Goal: Information Seeking & Learning: Check status

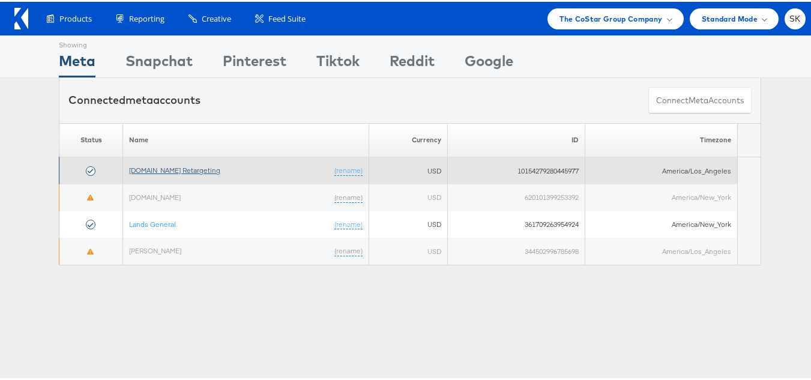
click at [157, 169] on link "[DOMAIN_NAME] Retargeting" at bounding box center [174, 168] width 91 height 9
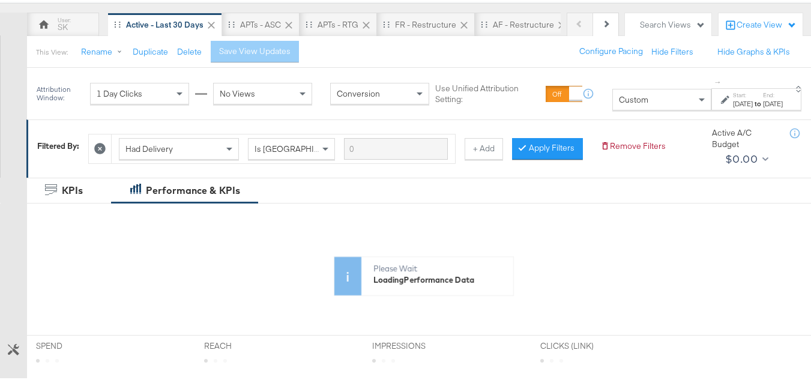
scroll to position [180, 0]
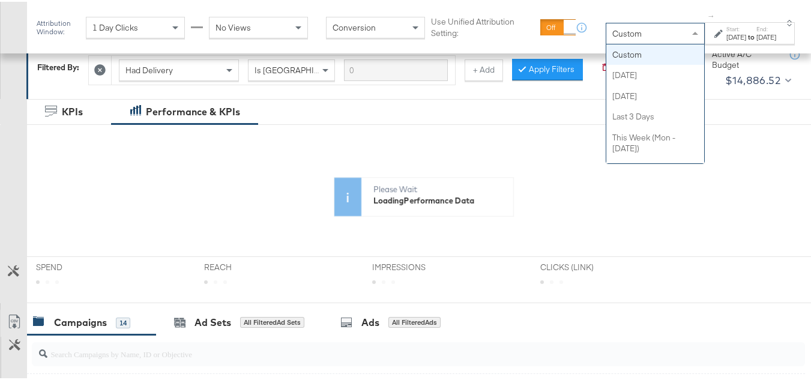
click at [606, 23] on div "Custom" at bounding box center [655, 32] width 98 height 20
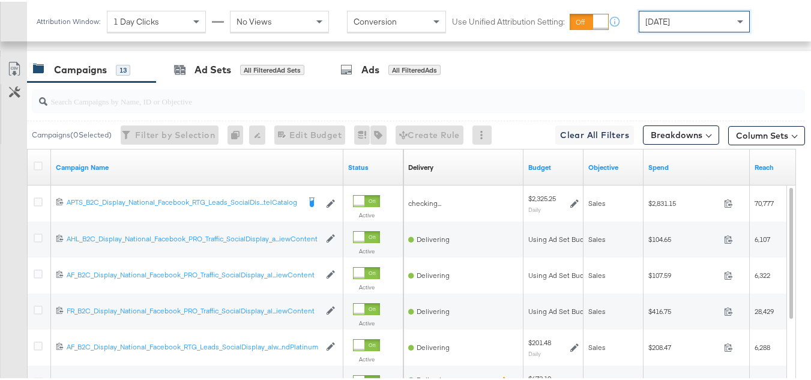
click at [163, 106] on input "search" at bounding box center [391, 94] width 689 height 23
paste input "APTS_B2C_Display_National_Facebook_RTG_Leads_SocialDisplay_Retargeting_Diamond_…"
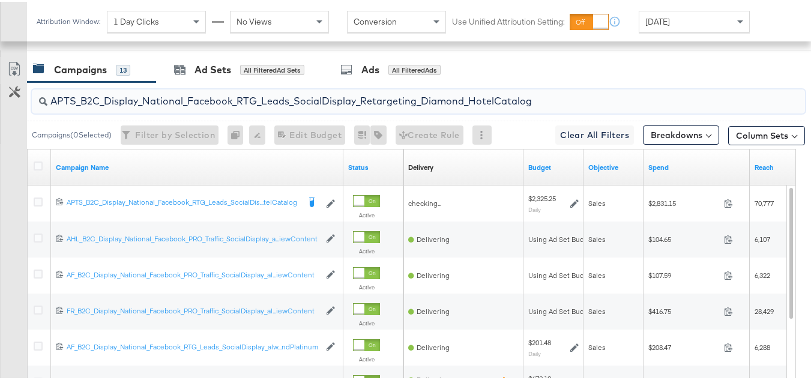
scroll to position [504, 0]
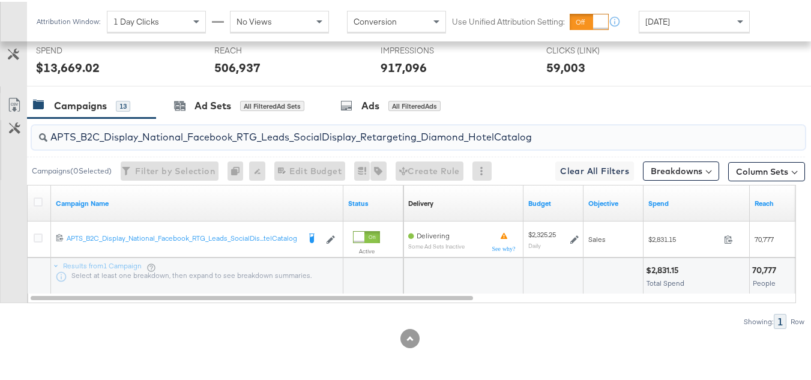
click at [141, 125] on input "APTS_B2C_Display_National_Facebook_RTG_Leads_SocialDisplay_Retargeting_Diamond_…" at bounding box center [391, 130] width 689 height 23
paste input "alwayson_Retargeting_DARE24_DiamondPlatinum"
click at [188, 122] on input "APTS_B2C_Display_National_Facebook_RTG_Leads_SocialDisplay_alwayson_Retargeting…" at bounding box center [391, 130] width 689 height 23
paste input "FR_B2C_Display_National_Facebook_RTG_Leads_SocialDisplay_alwayson_Retargeting_FR"
click at [164, 137] on input "FR_B2C_Display_National_Facebook_RTG_Leads_SocialDisplay_alwayson_Retargeting_F…" at bounding box center [391, 130] width 689 height 23
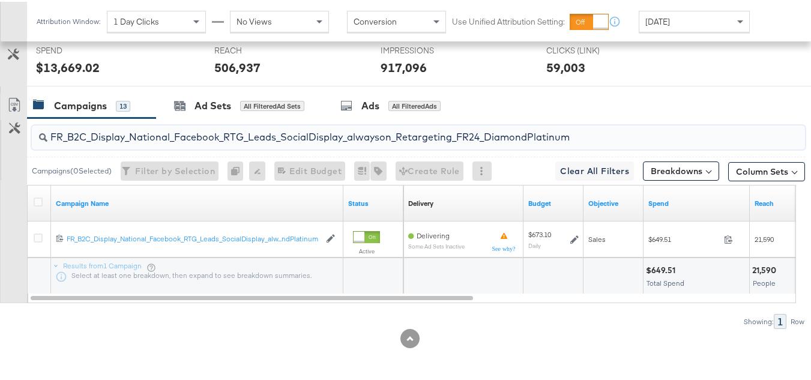
paste input "AF_B2C_Display_National_Facebook_RTG_Leads_SocialDisplay_alwayson_Retargeting_AF"
click at [193, 134] on input "AF_B2C_Display_National_Facebook_RTG_Leads_SocialDisplay_alwayson_Retargeting_A…" at bounding box center [391, 130] width 689 height 23
paste input "HL_B2C_Display_National_Facebook_RTG_Leads_SocialDisplay_alwayson_Retargeting_A…"
click at [155, 137] on input "AHL_B2C_Display_National_Facebook_RTG_Leads_SocialDisplay_alwayson_Retargeting_…" at bounding box center [391, 130] width 689 height 23
paste input "PTS_B2C_Display_National_Facebook_PRO_Traffic_SocialDisplay_alwayson_ASC_DARE24…"
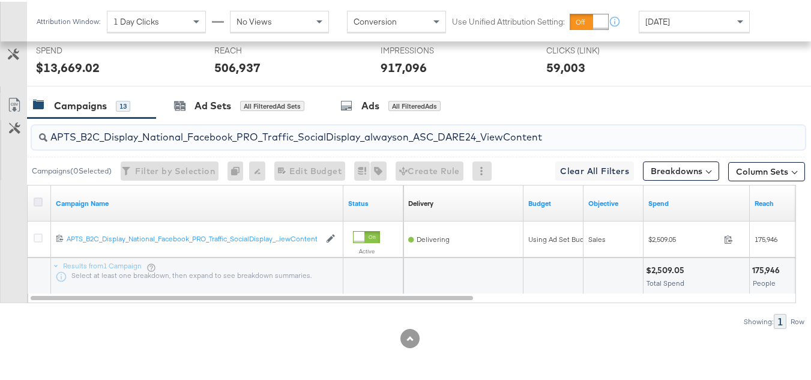
type input "APTS_B2C_Display_National_Facebook_PRO_Traffic_SocialDisplay_alwayson_ASC_DARE2…"
click at [34, 202] on icon at bounding box center [38, 200] width 9 height 9
click at [0, 0] on input "checkbox" at bounding box center [0, 0] width 0 height 0
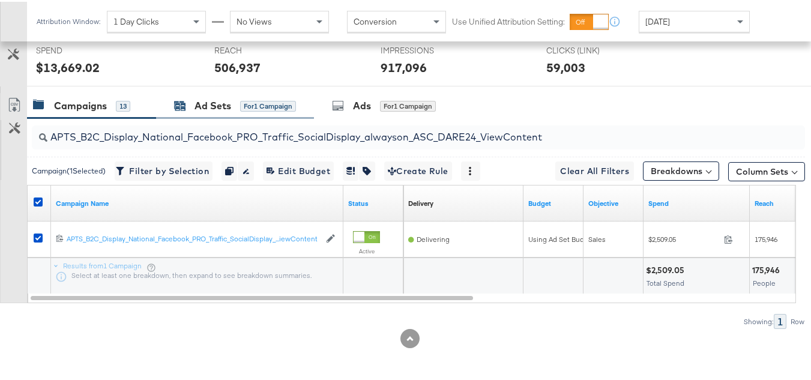
click at [181, 106] on icon at bounding box center [180, 105] width 11 height 8
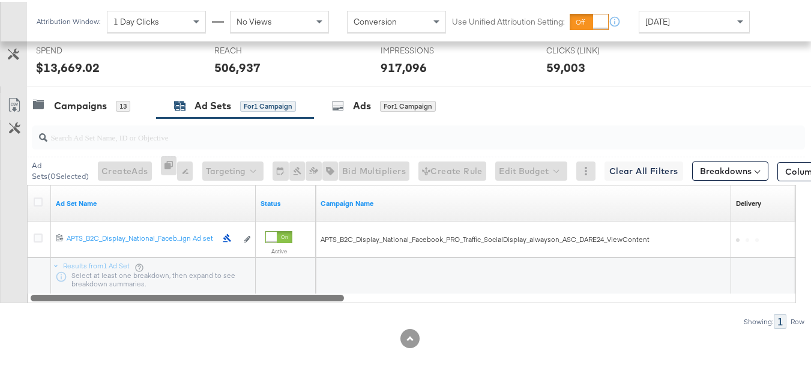
drag, startPoint x: 319, startPoint y: 297, endPoint x: 80, endPoint y: 278, distance: 239.6
click at [80, 278] on div "Ad Set Name Status Campaign Name Delivery Sorting Unavailable 12021198339094061…" at bounding box center [411, 242] width 769 height 118
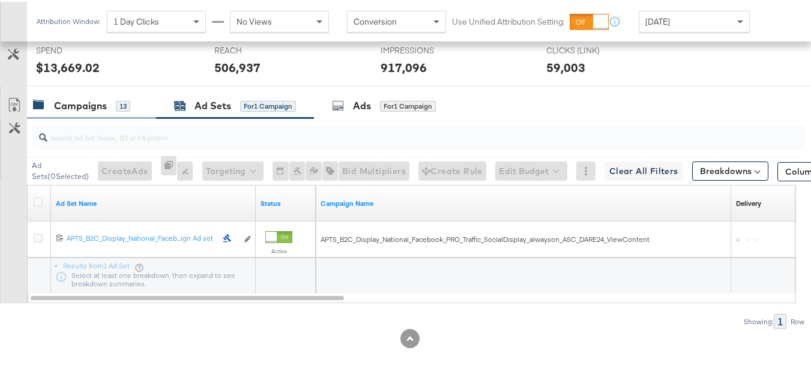
click at [89, 103] on div "Campaigns" at bounding box center [80, 104] width 53 height 14
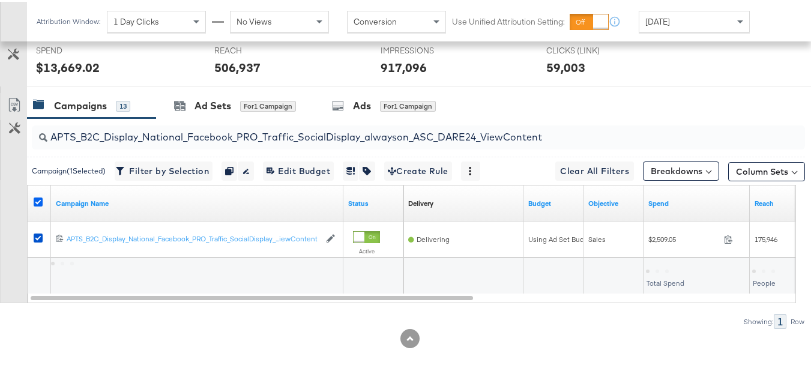
click at [41, 199] on icon at bounding box center [38, 200] width 9 height 9
click at [0, 0] on input "checkbox" at bounding box center [0, 0] width 0 height 0
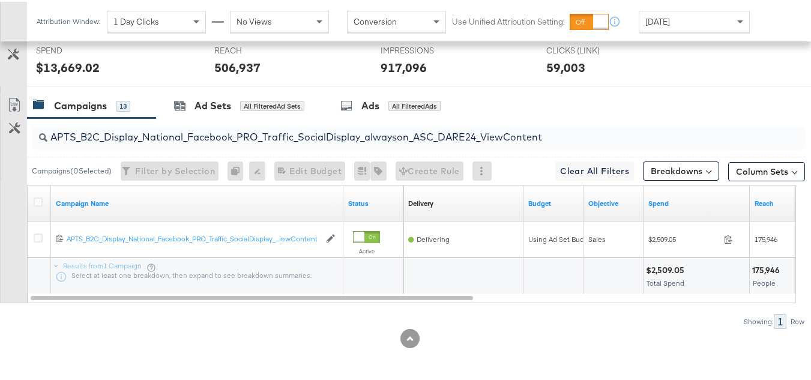
click at [160, 137] on input "APTS_B2C_Display_National_Facebook_PRO_Traffic_SocialDisplay_alwayson_ASC_DARE2…" at bounding box center [391, 130] width 689 height 23
paste input "Leads_SocialDisplay_alwayson_ASC_DARE24_Purchase"
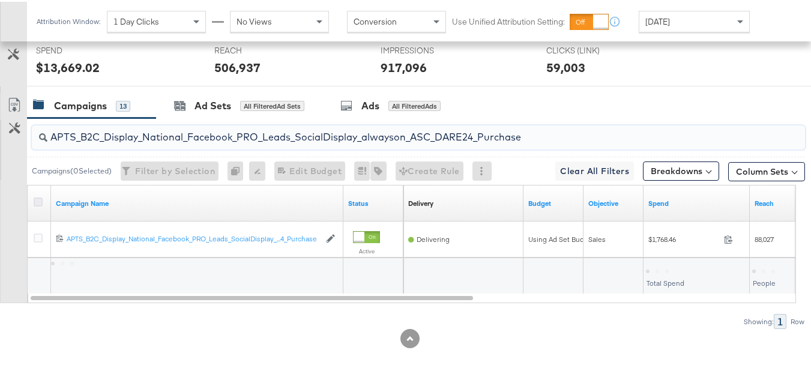
type input "APTS_B2C_Display_National_Facebook_PRO_Leads_SocialDisplay_alwayson_ASC_DARE24_…"
click at [34, 202] on icon at bounding box center [38, 200] width 9 height 9
click at [0, 0] on input "checkbox" at bounding box center [0, 0] width 0 height 0
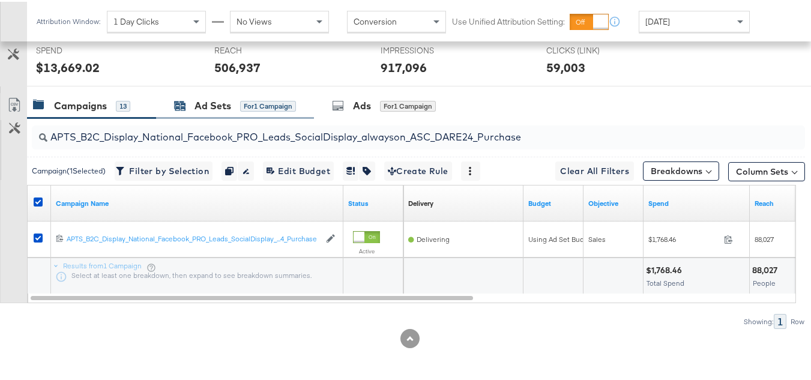
click at [249, 97] on div "Ad Sets for 1 Campaign" at bounding box center [235, 104] width 122 height 14
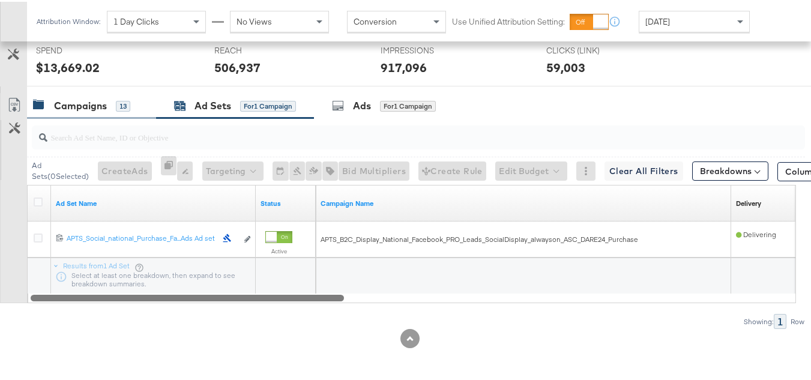
drag, startPoint x: 301, startPoint y: 297, endPoint x: 141, endPoint y: 94, distance: 258.5
click at [0, 253] on div "Customize KPIs Export as CSV Ad Set Name Status Campaign Name Delivery Sorting …" at bounding box center [402, 242] width 805 height 118
click at [101, 100] on div "Campaigns" at bounding box center [80, 104] width 53 height 14
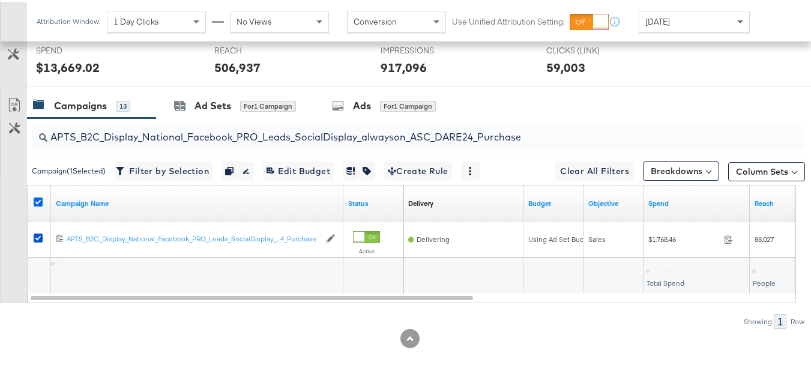
click at [37, 197] on icon at bounding box center [38, 200] width 9 height 9
click at [0, 0] on input "checkbox" at bounding box center [0, 0] width 0 height 0
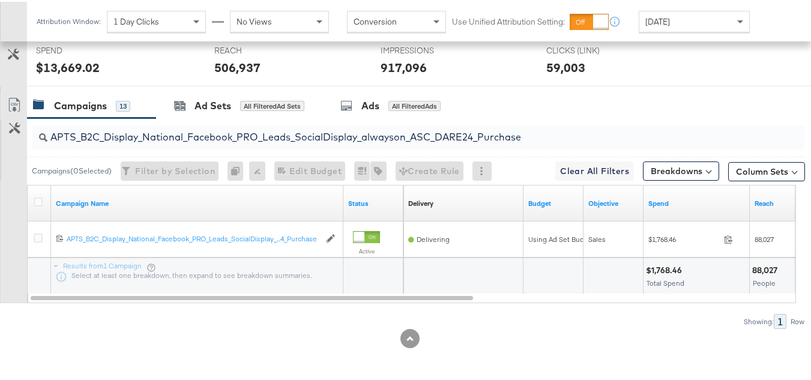
click at [160, 125] on input "APTS_B2C_Display_National_Facebook_PRO_Leads_SocialDisplay_alwayson_ASC_DARE24_…" at bounding box center [391, 130] width 689 height 23
click at [168, 135] on input "APTS_B2C_Display_National_Facebook_PRO_Leads_SocialDisplay_alwayson_ASC_DARE24_…" at bounding box center [391, 130] width 689 height 23
paste input "F_B2C_Display_National_Facebook_PRO_Traffic_SocialDisplay_alwayson_ASC_AF24_Vie…"
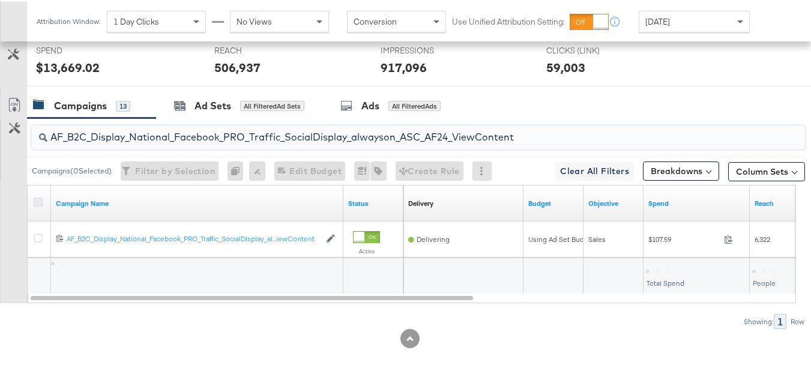
type input "AF_B2C_Display_National_Facebook_PRO_Traffic_SocialDisplay_alwayson_ASC_AF24_Vi…"
click at [42, 203] on icon at bounding box center [38, 200] width 9 height 9
click at [0, 0] on input "checkbox" at bounding box center [0, 0] width 0 height 0
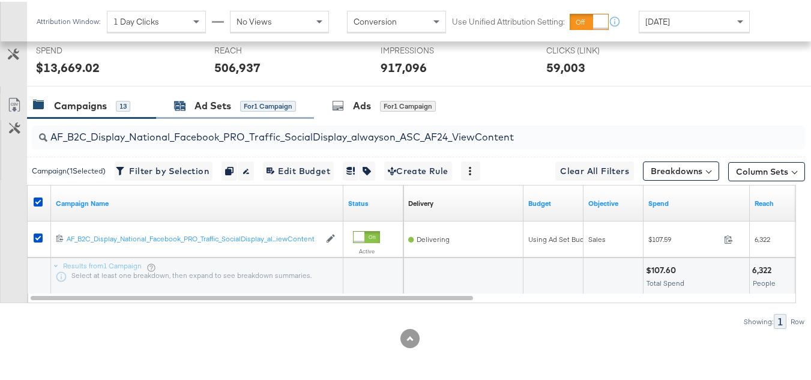
click at [211, 103] on div "Ad Sets" at bounding box center [212, 104] width 37 height 14
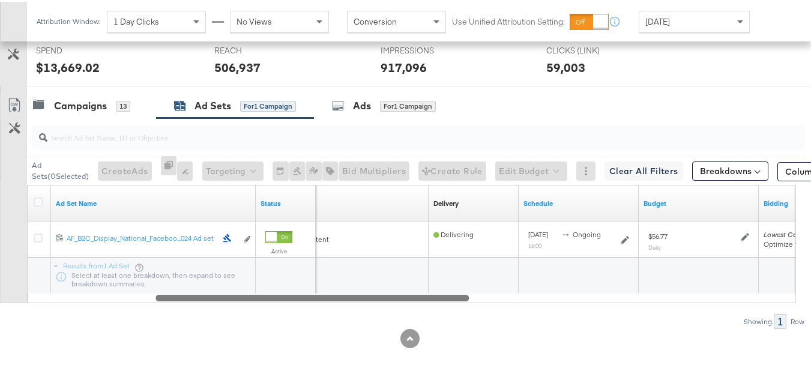
drag, startPoint x: 298, startPoint y: 293, endPoint x: 52, endPoint y: 263, distance: 247.9
click at [60, 267] on div "Ad Set Name Status Campaign Name Delivery Sorting Unavailable Schedule Budget B…" at bounding box center [411, 242] width 769 height 118
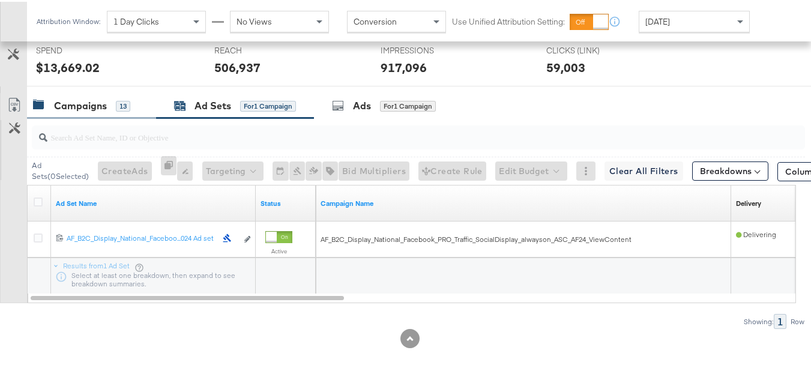
click at [68, 100] on div "Campaigns" at bounding box center [80, 104] width 53 height 14
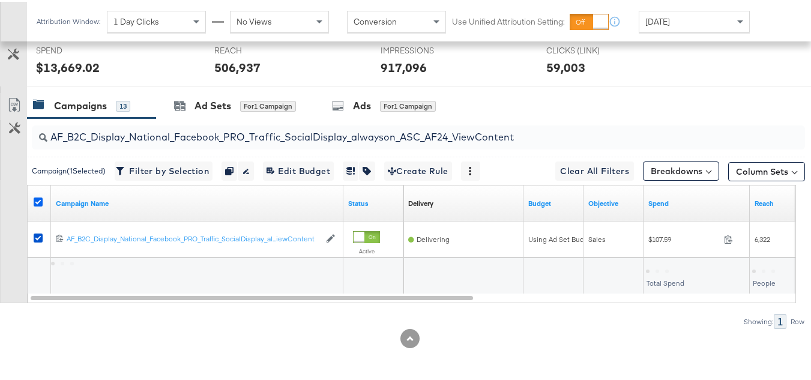
click at [36, 196] on icon at bounding box center [38, 200] width 9 height 9
click at [0, 0] on input "checkbox" at bounding box center [0, 0] width 0 height 0
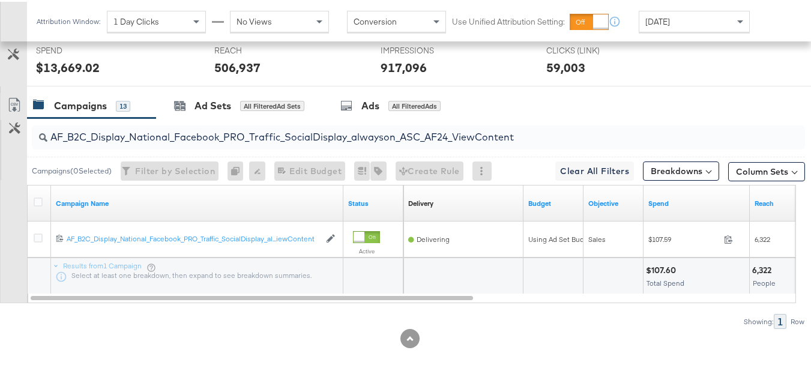
click at [136, 124] on input "AF_B2C_Display_National_Facebook_PRO_Traffic_SocialDisplay_alwayson_ASC_AF24_Vi…" at bounding box center [391, 130] width 689 height 23
paste input "FR_B2C_Display_National_Facebook_PRO_Traffic_SocialDisplay_alwayson_ASC_FR"
type input "FR_B2C_Display_National_Facebook_PRO_Traffic_SocialDisplay_alwayson_ASC_FR24_Vi…"
click at [35, 199] on icon at bounding box center [38, 200] width 9 height 9
click at [0, 0] on input "checkbox" at bounding box center [0, 0] width 0 height 0
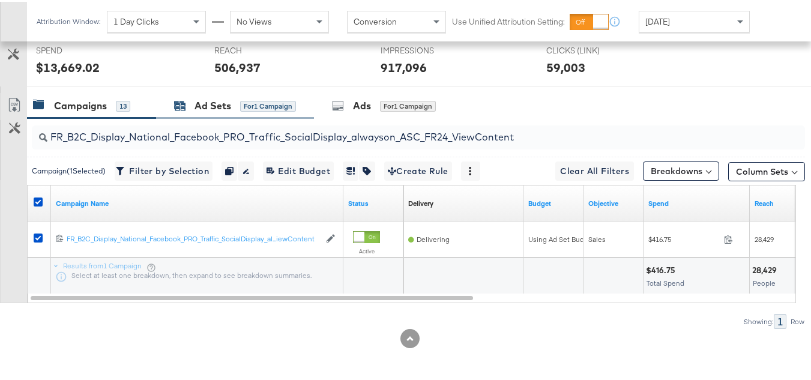
click at [193, 100] on div "Ad Sets for 1 Campaign" at bounding box center [235, 104] width 122 height 14
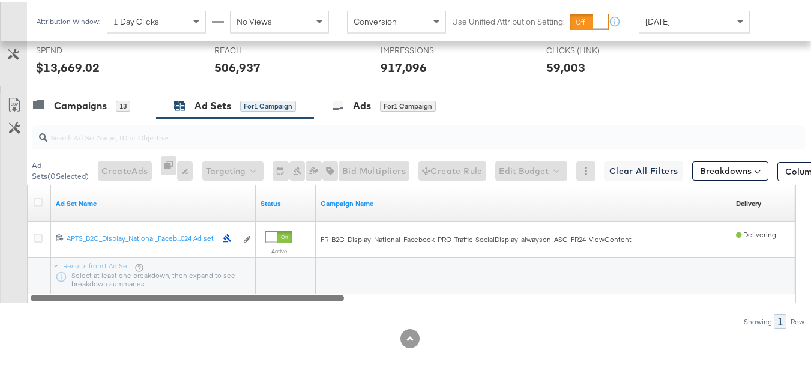
drag, startPoint x: 298, startPoint y: 297, endPoint x: 60, endPoint y: 293, distance: 238.3
click at [67, 302] on div "Ad Sets ( 0 Selected) Create Ads At least one ad set must be selected 0 Rename …" at bounding box center [402, 221] width 805 height 211
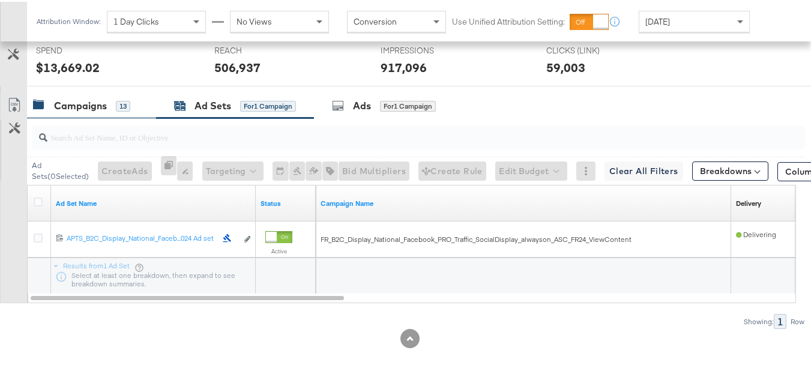
click at [84, 93] on div "Campaigns 13" at bounding box center [91, 104] width 129 height 26
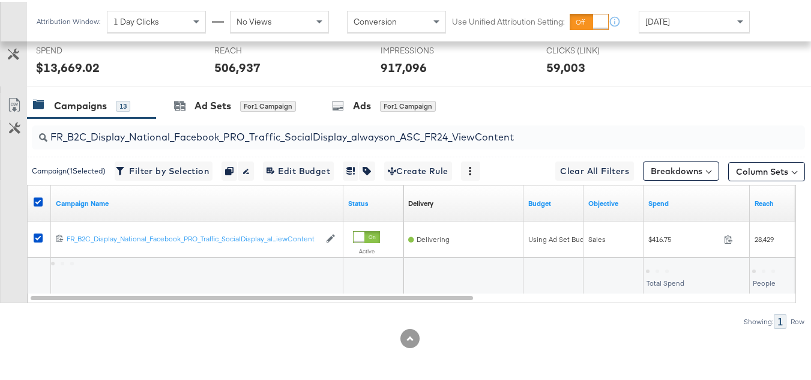
click at [41, 206] on div at bounding box center [40, 202] width 13 height 12
click at [37, 200] on icon at bounding box center [38, 200] width 9 height 9
click at [0, 0] on input "checkbox" at bounding box center [0, 0] width 0 height 0
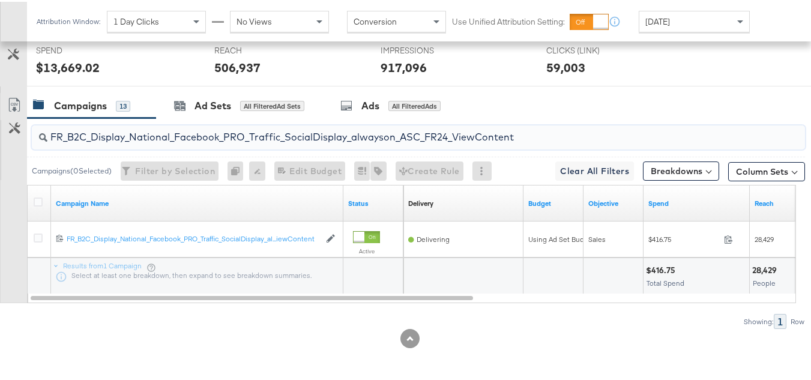
click at [125, 130] on input "FR_B2C_Display_National_Facebook_PRO_Traffic_SocialDisplay_alwayson_ASC_FR24_Vi…" at bounding box center [391, 130] width 689 height 23
paste input "AHL_B2C_Display_National_Facebook_PRO_Traffic_SocialDisplay_alwayson_ASC_AHL"
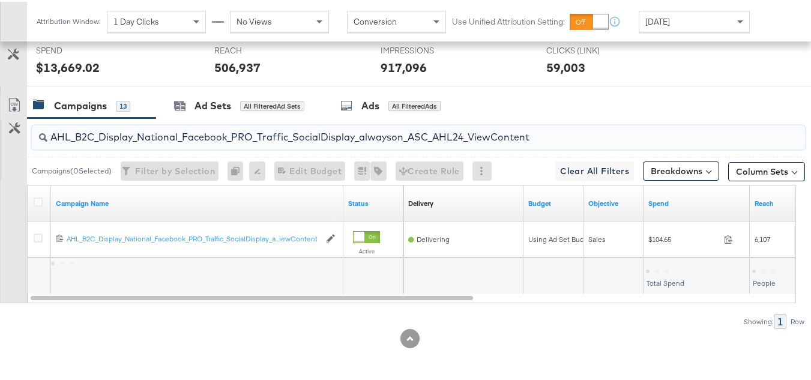
type input "AHL_B2C_Display_National_Facebook_PRO_Traffic_SocialDisplay_alwayson_ASC_AHL24_…"
click at [33, 200] on div at bounding box center [40, 202] width 22 height 22
click at [34, 200] on icon at bounding box center [38, 200] width 9 height 9
click at [0, 0] on input "checkbox" at bounding box center [0, 0] width 0 height 0
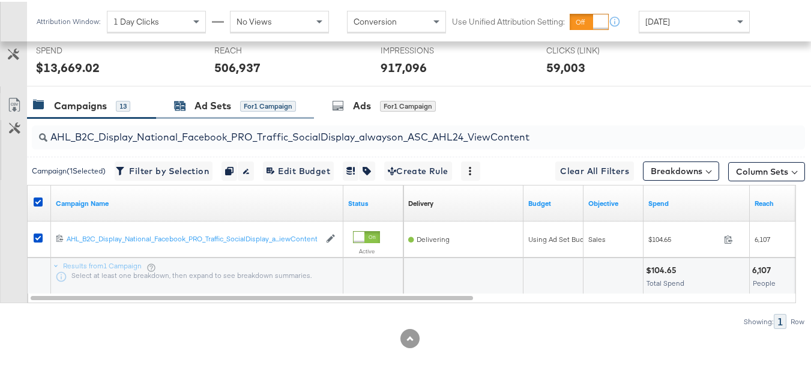
click at [192, 110] on div "Ad Sets for 1 Campaign" at bounding box center [235, 104] width 122 height 14
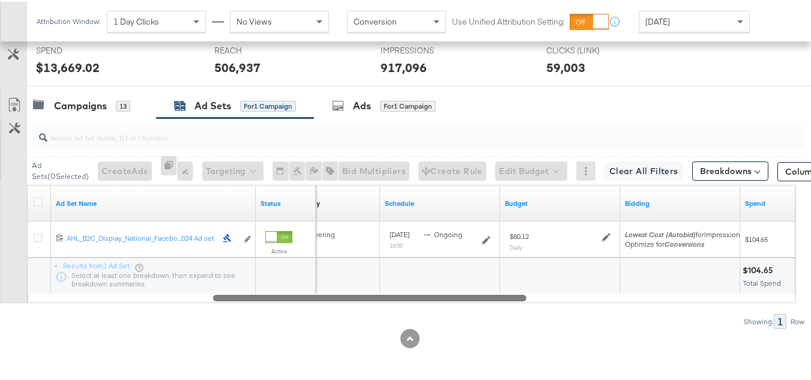
drag, startPoint x: 276, startPoint y: 296, endPoint x: 92, endPoint y: 289, distance: 184.4
click at [96, 289] on div "Ad Set Name Status Delivery Sorting Unavailable Schedule Budget Bidding Spend 1…" at bounding box center [411, 242] width 769 height 118
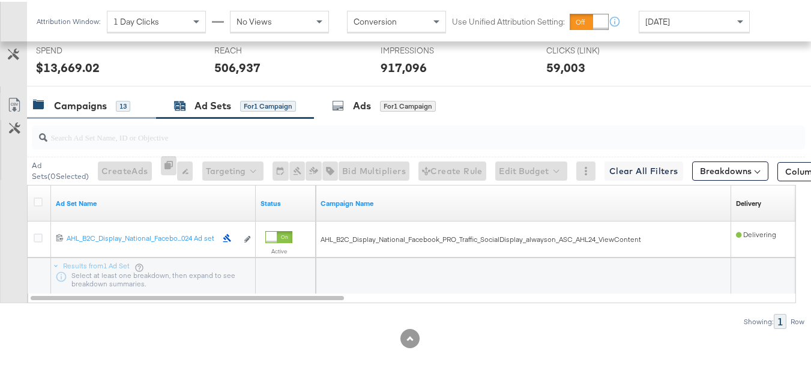
click at [89, 101] on div "Campaigns" at bounding box center [80, 104] width 53 height 14
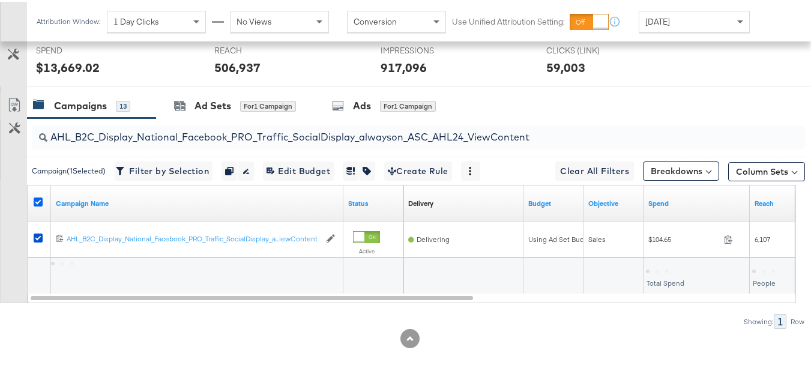
click at [35, 199] on icon at bounding box center [38, 200] width 9 height 9
click at [0, 0] on input "checkbox" at bounding box center [0, 0] width 0 height 0
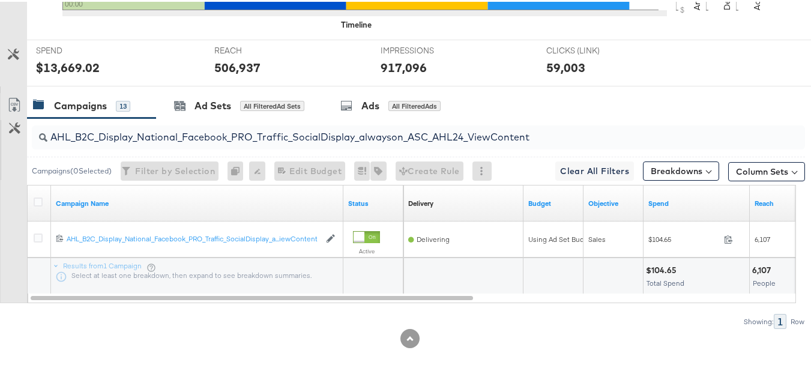
scroll to position [0, 0]
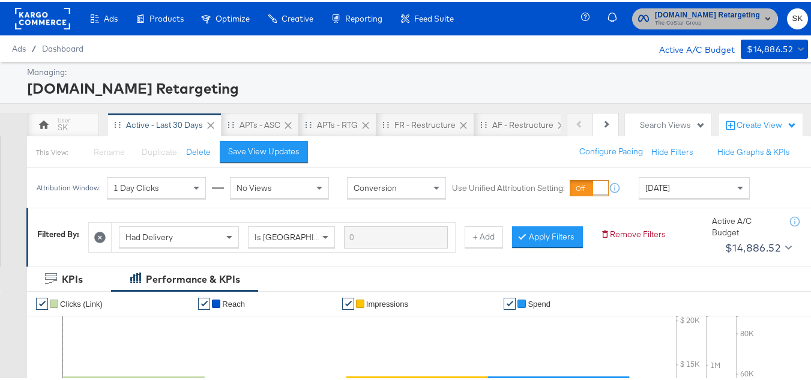
click at [682, 23] on span "The CoStar Group" at bounding box center [707, 22] width 105 height 10
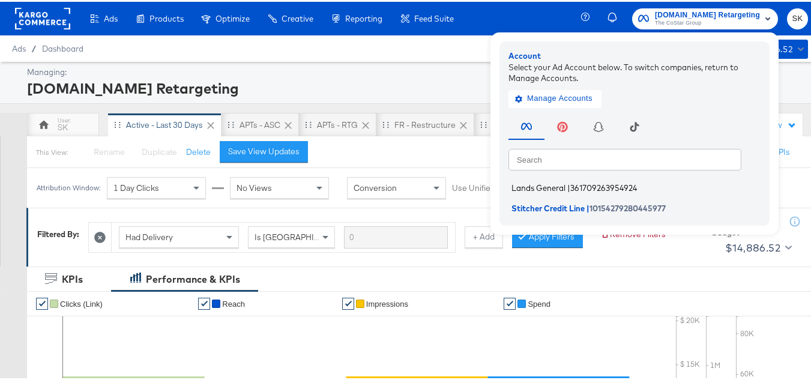
click at [555, 194] on li "Lands General | 361709263954924" at bounding box center [637, 186] width 258 height 17
click at [551, 182] on span "Lands General" at bounding box center [538, 186] width 54 height 10
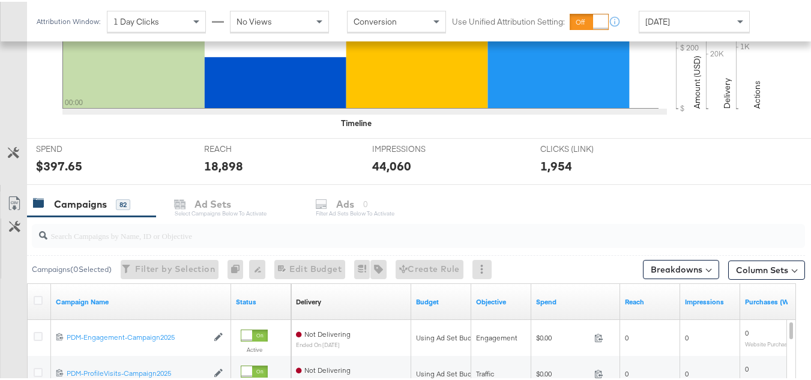
scroll to position [420, 0]
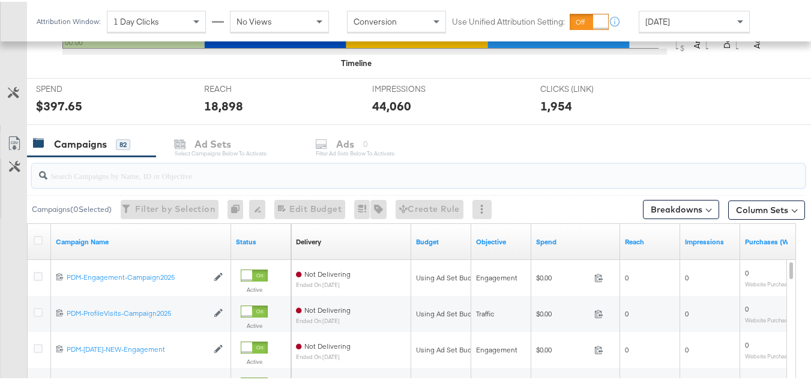
click at [160, 173] on input "search" at bounding box center [391, 168] width 689 height 23
paste input "B2C_LAND_KC_RT_Sig_24"
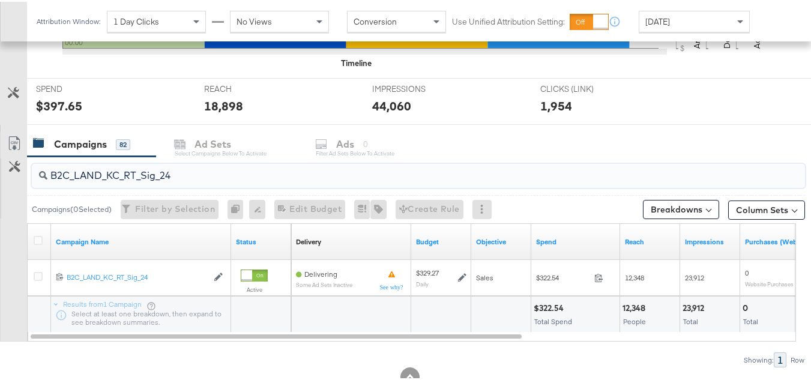
click at [176, 172] on input "B2C_LAND_KC_RT_Sig_24" at bounding box center [391, 168] width 689 height 23
paste input "B_Ecommerce_KC_Retargeting_LW&LOA_Traffic"
click at [140, 165] on input "B2B_Ecommerce_KC_Retargeting_LW&LOA_Traffic" at bounding box center [391, 168] width 689 height 23
paste input "KC_Retargeting_Prospects & Clients_Conversions"
click at [145, 140] on div "Campaigns 82" at bounding box center [91, 143] width 129 height 26
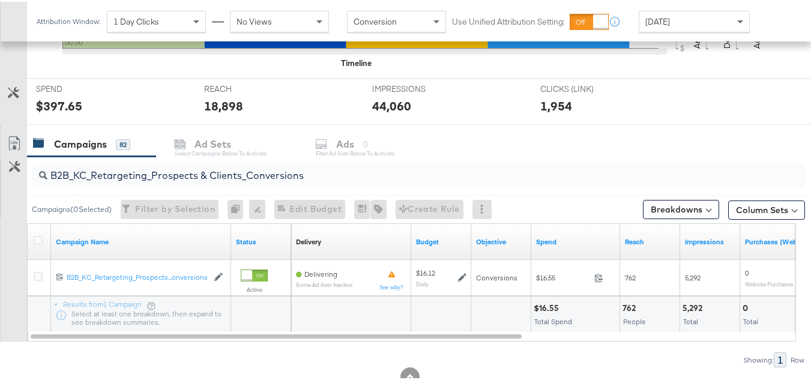
click at [145, 175] on input "B2B_KC_Retargeting_Prospects & Clients_Conversions" at bounding box center [391, 168] width 689 height 23
paste input "C_LAND_KC_Pros_Sig"
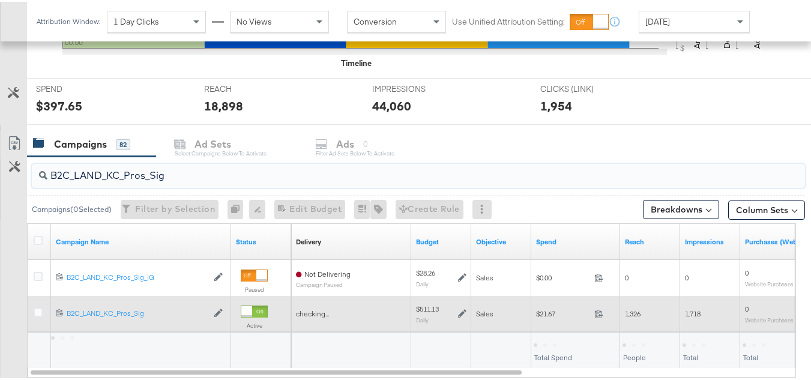
type input "B2C_LAND_KC_Pros_Sig"
click at [43, 319] on div at bounding box center [40, 312] width 22 height 22
click at [42, 313] on icon at bounding box center [38, 310] width 9 height 9
click at [0, 0] on input "checkbox" at bounding box center [0, 0] width 0 height 0
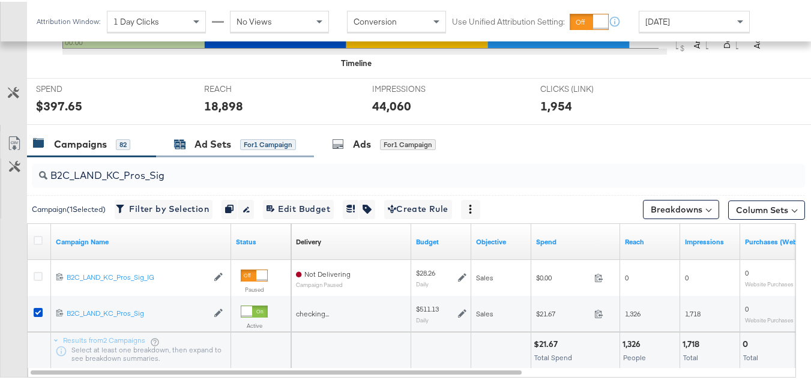
click at [220, 141] on div "Ad Sets" at bounding box center [212, 143] width 37 height 14
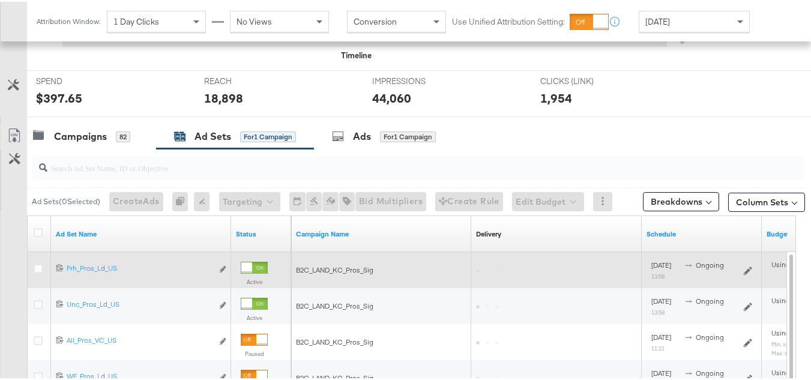
scroll to position [494, 0]
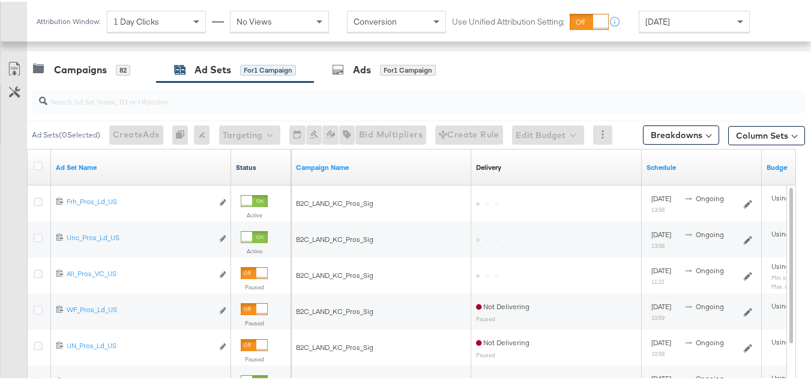
click at [244, 161] on link "Status" at bounding box center [261, 166] width 50 height 10
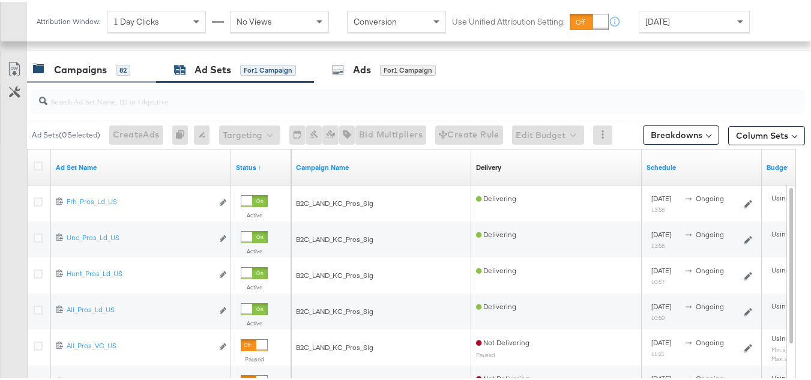
click at [106, 65] on div "Campaigns" at bounding box center [80, 68] width 53 height 14
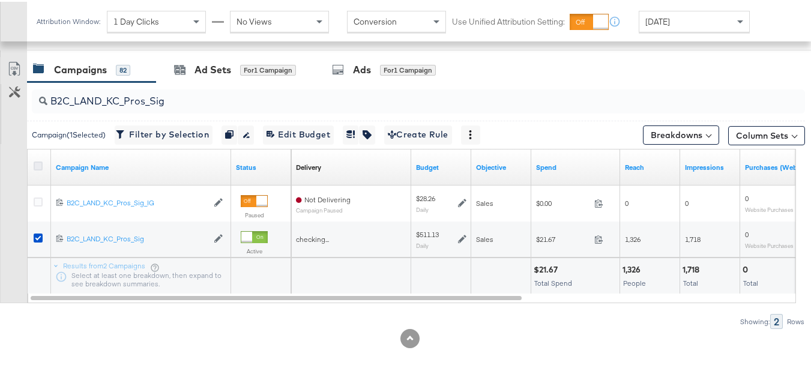
click at [37, 163] on icon at bounding box center [38, 164] width 9 height 9
click at [0, 0] on input "checkbox" at bounding box center [0, 0] width 0 height 0
click at [37, 163] on icon at bounding box center [38, 164] width 9 height 9
click at [0, 0] on input "checkbox" at bounding box center [0, 0] width 0 height 0
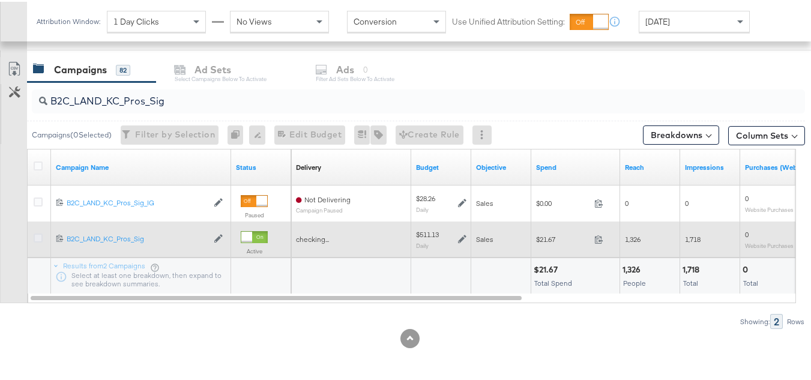
click at [38, 239] on icon at bounding box center [38, 236] width 9 height 9
click at [0, 0] on input "checkbox" at bounding box center [0, 0] width 0 height 0
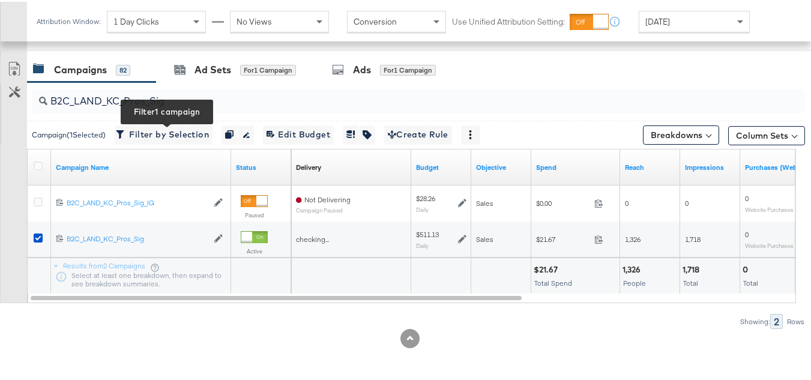
click at [204, 88] on input "B2C_LAND_KC_Pros_Sig" at bounding box center [391, 94] width 689 height 23
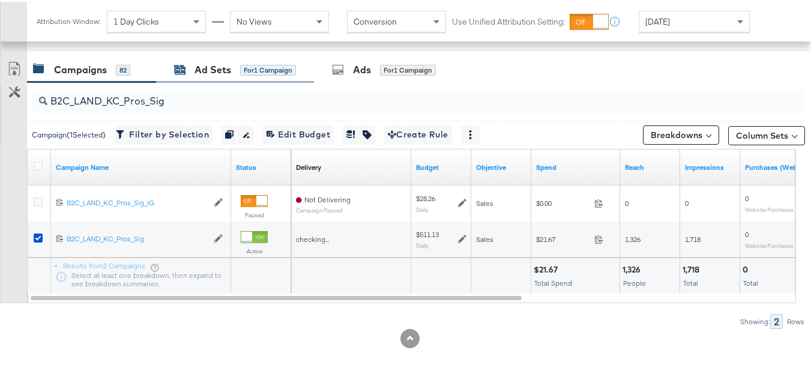
click at [208, 64] on div "Ad Sets" at bounding box center [212, 68] width 37 height 14
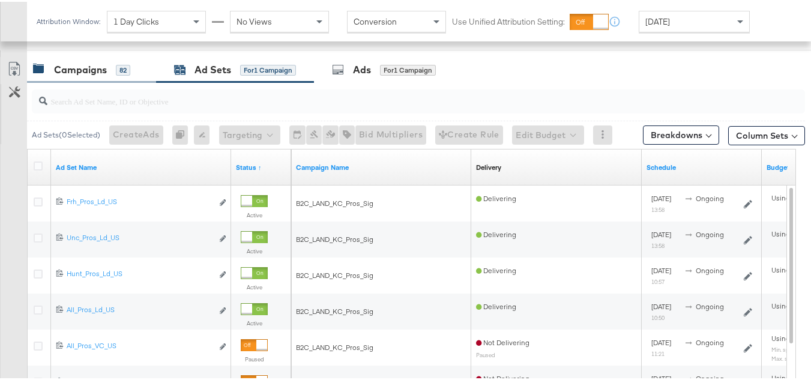
click at [86, 67] on div "Campaigns" at bounding box center [80, 68] width 53 height 14
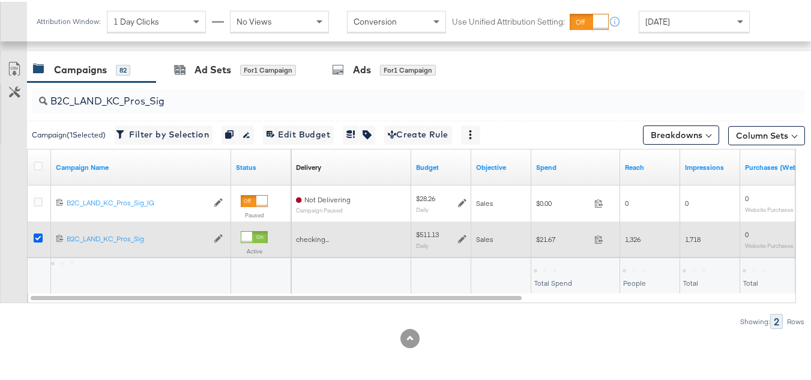
click at [38, 236] on icon at bounding box center [38, 236] width 9 height 9
click at [0, 0] on input "checkbox" at bounding box center [0, 0] width 0 height 0
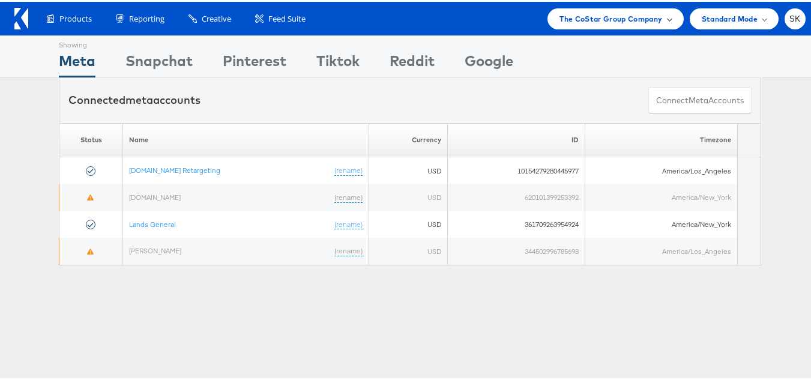
click at [602, 22] on span "The CoStar Group Company" at bounding box center [610, 17] width 103 height 13
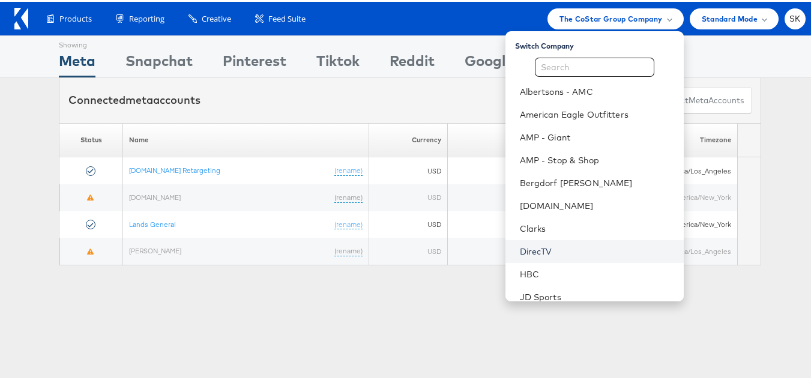
click at [532, 244] on link "DirecTV" at bounding box center [597, 250] width 154 height 12
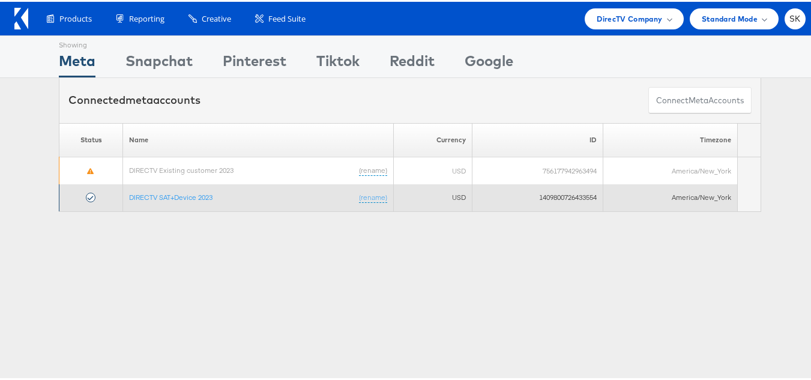
click at [199, 202] on td "DIRECTV SAT+Device 2023 (rename)" at bounding box center [258, 195] width 271 height 27
click at [195, 196] on link "DIRECTV SAT+Device 2023" at bounding box center [170, 195] width 83 height 9
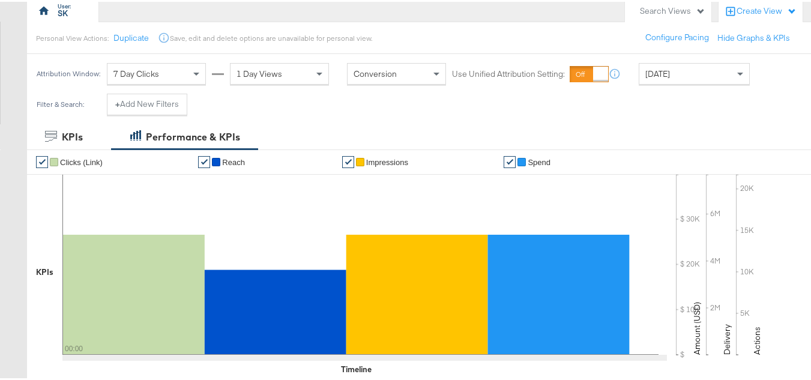
scroll to position [180, 0]
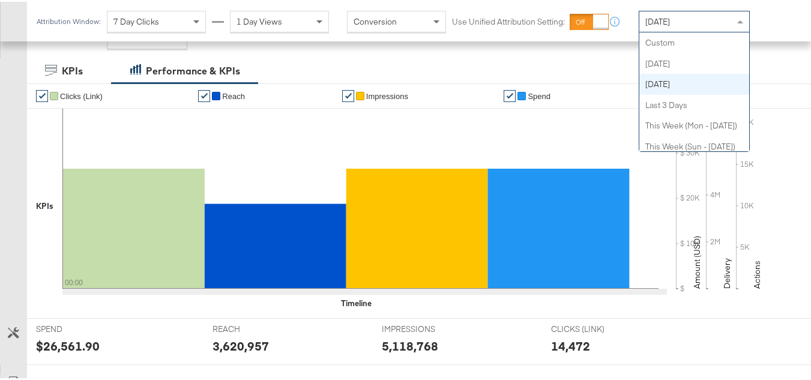
click at [683, 28] on div "[DATE]" at bounding box center [694, 20] width 110 height 20
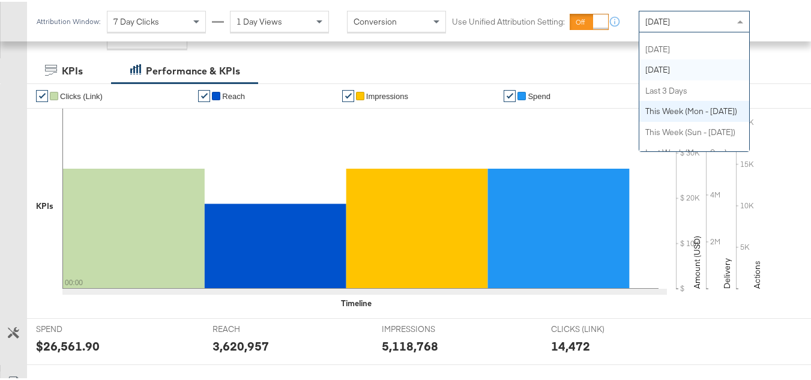
scroll to position [0, 0]
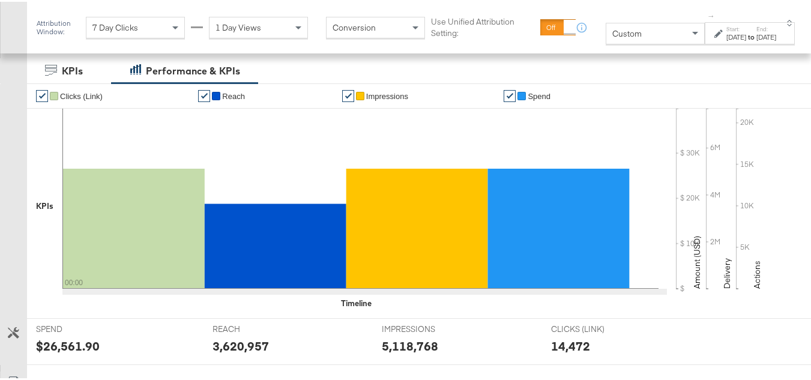
click at [726, 37] on div "Oct 2nd 2025" at bounding box center [736, 36] width 20 height 10
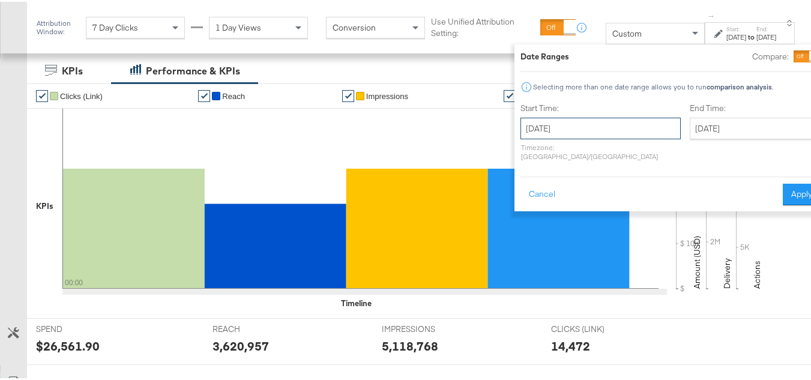
click at [551, 119] on input "October 2nd 2025" at bounding box center [600, 127] width 160 height 22
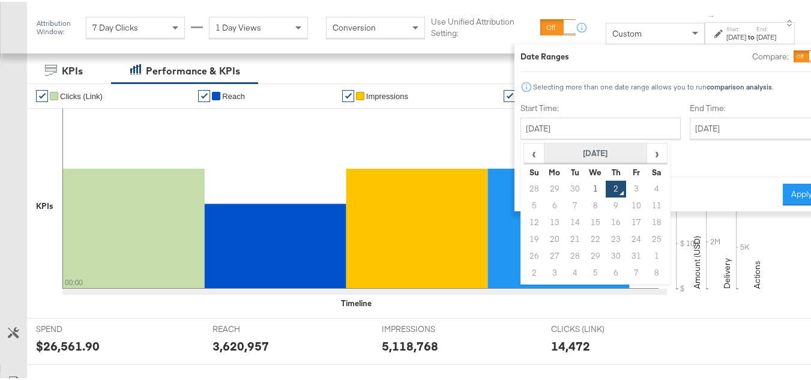
click at [559, 145] on th "October 2025" at bounding box center [595, 152] width 103 height 20
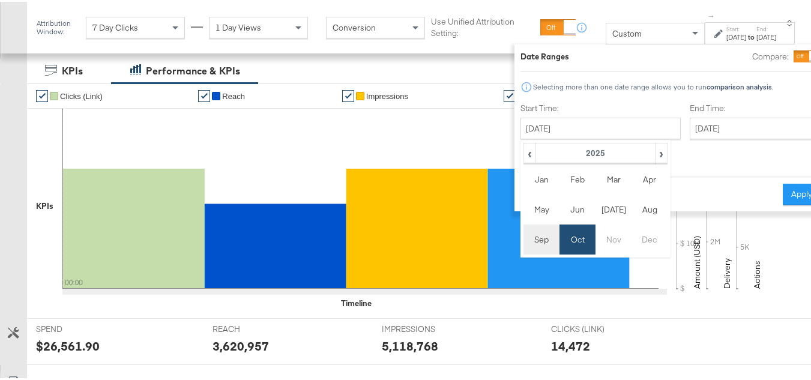
click at [523, 239] on td "Sep" at bounding box center [541, 238] width 36 height 30
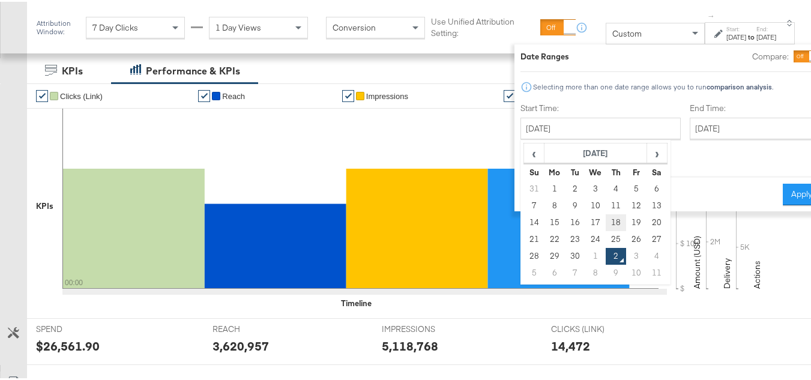
click at [606, 217] on td "18" at bounding box center [616, 220] width 20 height 17
type input "September 18th 2025"
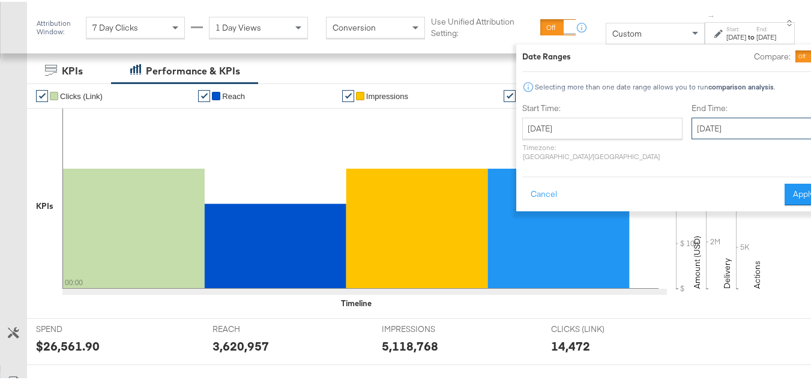
click at [715, 131] on input "October 2nd 2025" at bounding box center [754, 127] width 126 height 22
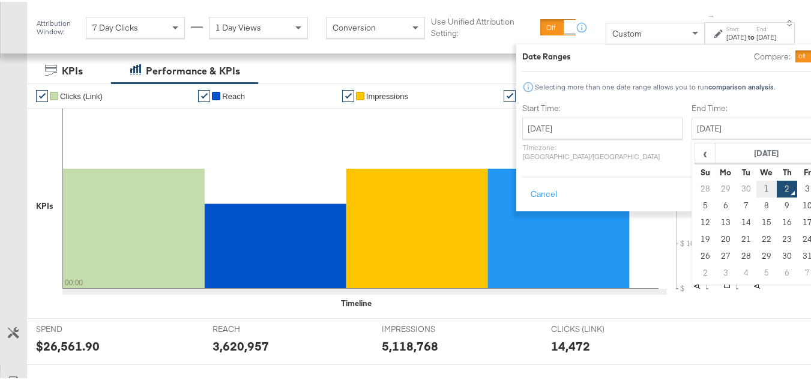
click at [756, 189] on td "1" at bounding box center [766, 187] width 20 height 17
type input "October 1st 2025"
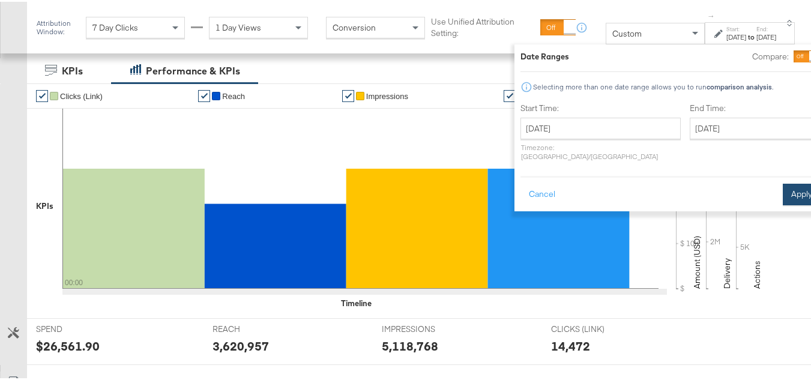
click at [783, 189] on button "Apply" at bounding box center [802, 193] width 38 height 22
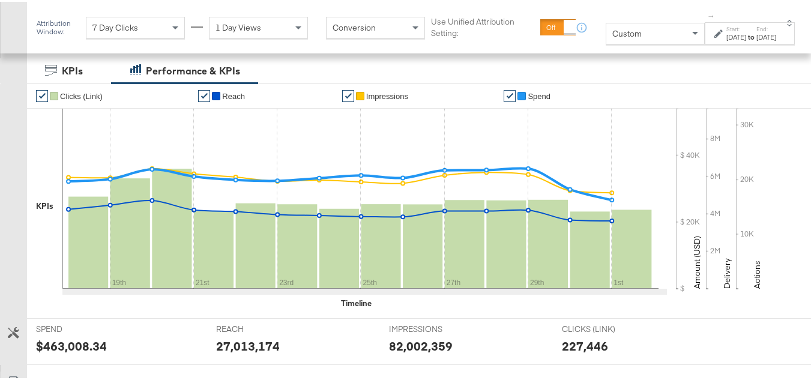
click at [726, 33] on div "Sep 18th 2025" at bounding box center [736, 36] width 20 height 10
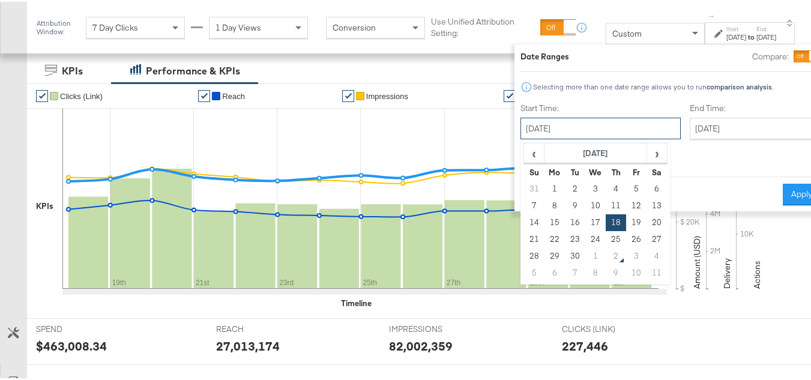
click at [569, 125] on input "September 18th 2025" at bounding box center [600, 127] width 160 height 22
click at [568, 147] on th "September 2025" at bounding box center [595, 152] width 103 height 20
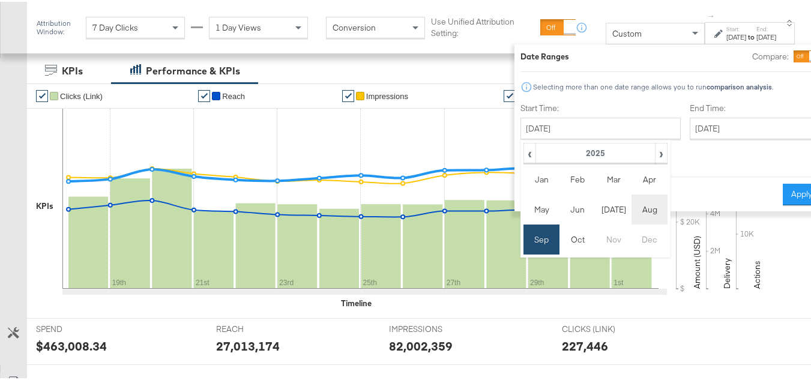
click at [631, 214] on td "Aug" at bounding box center [649, 208] width 36 height 30
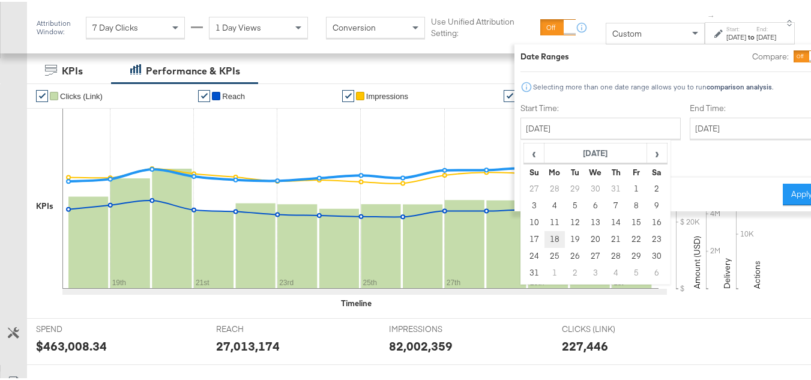
click at [544, 240] on td "18" at bounding box center [554, 237] width 20 height 17
type input "August 18th 2025"
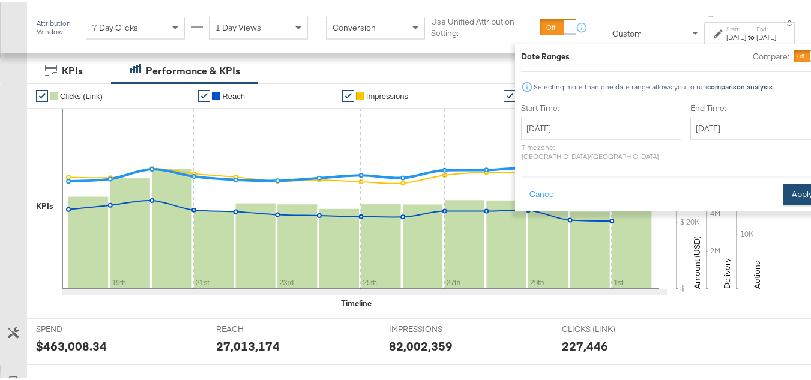
click at [788, 191] on button "Apply" at bounding box center [802, 193] width 38 height 22
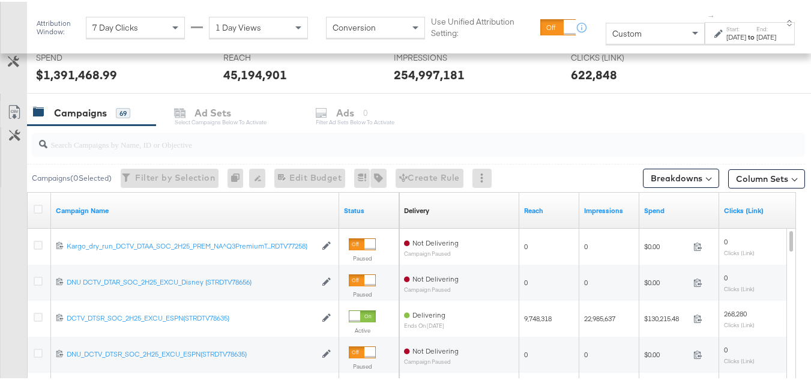
scroll to position [240, 0]
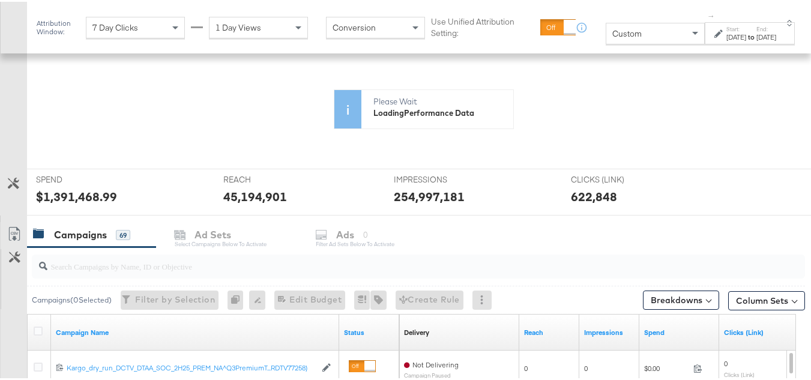
click at [99, 263] on input "search" at bounding box center [391, 259] width 689 height 23
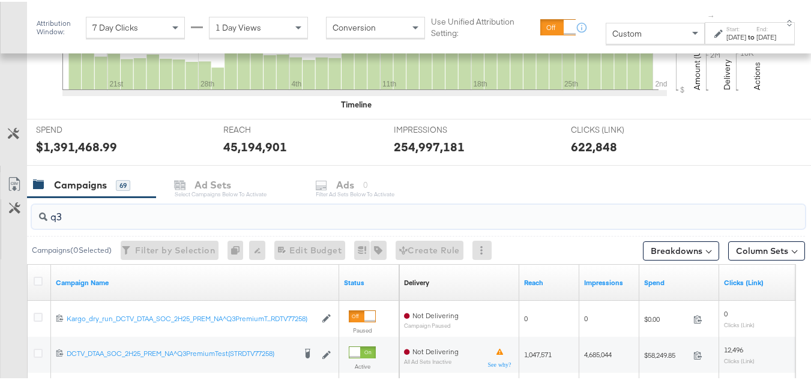
scroll to position [480, 0]
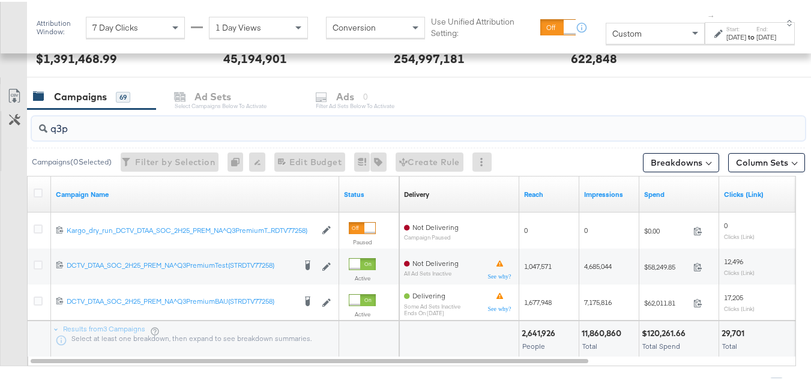
type input "q3p"
click at [40, 185] on div at bounding box center [40, 193] width 22 height 22
click at [37, 193] on icon at bounding box center [38, 191] width 9 height 9
click at [0, 0] on input "checkbox" at bounding box center [0, 0] width 0 height 0
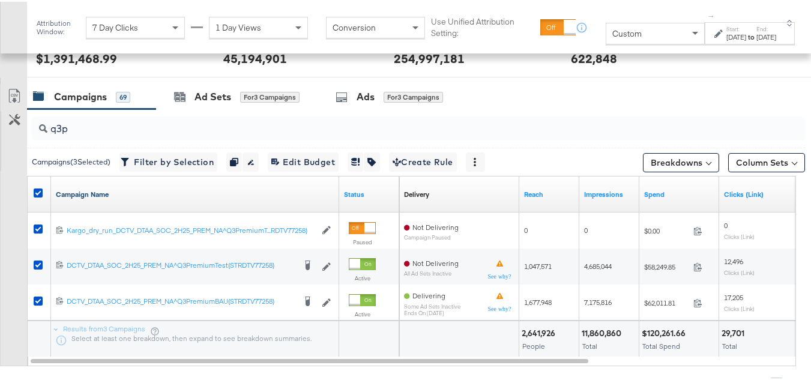
click at [115, 194] on link "Campaign Name" at bounding box center [195, 193] width 278 height 10
click at [109, 193] on link "Campaign Name ↓" at bounding box center [195, 193] width 278 height 10
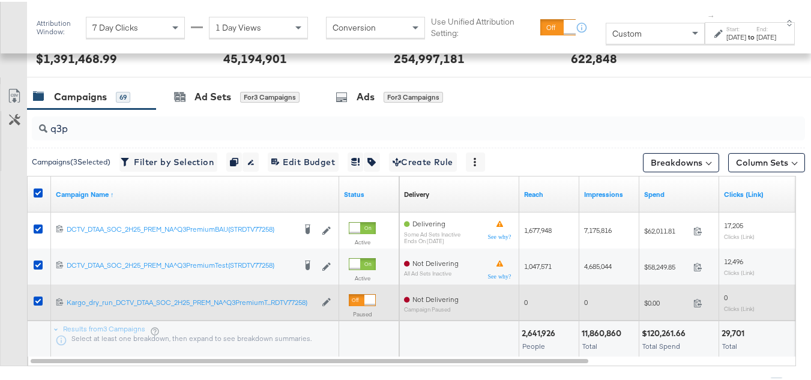
scroll to position [540, 0]
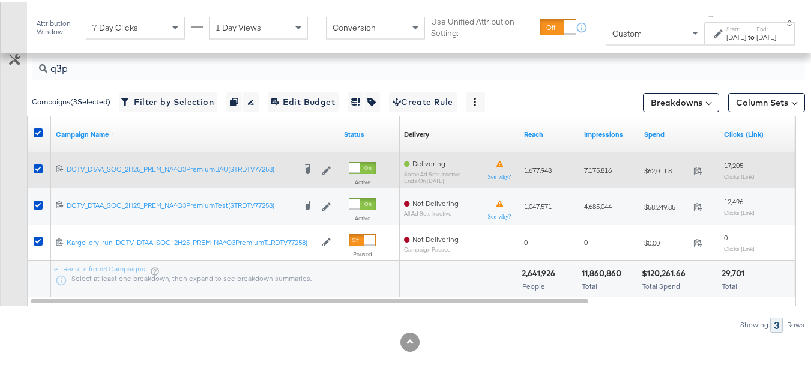
click at [664, 173] on div "$62,011.81 62011.81" at bounding box center [679, 169] width 80 height 19
click at [664, 172] on span "$62,011.81" at bounding box center [666, 168] width 44 height 9
click at [663, 169] on span "$62,011.81" at bounding box center [666, 168] width 44 height 9
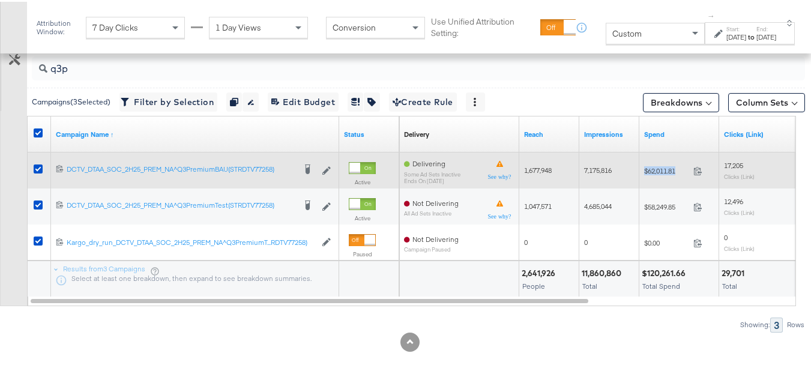
click at [663, 169] on span "$62,011.81" at bounding box center [666, 168] width 44 height 9
copy div "$62,011.81"
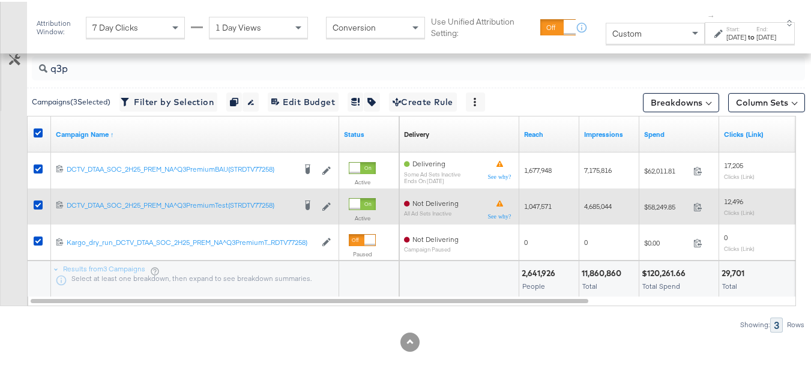
click at [648, 209] on span "$58,249.85" at bounding box center [666, 204] width 44 height 9
copy div "$58,249.85"
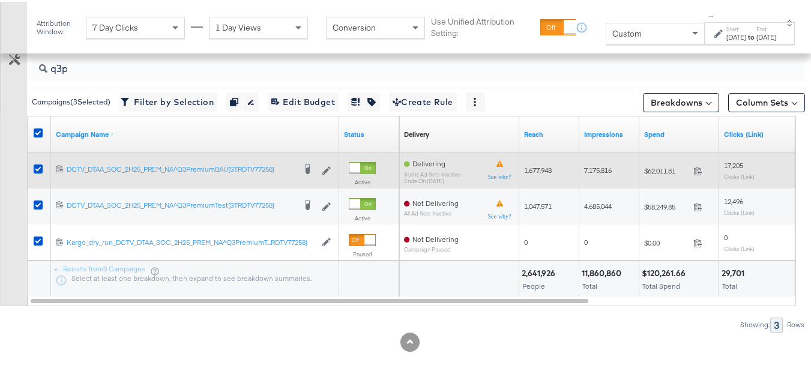
click at [547, 170] on span "1,677,948" at bounding box center [538, 168] width 28 height 9
copy span "1,677,948"
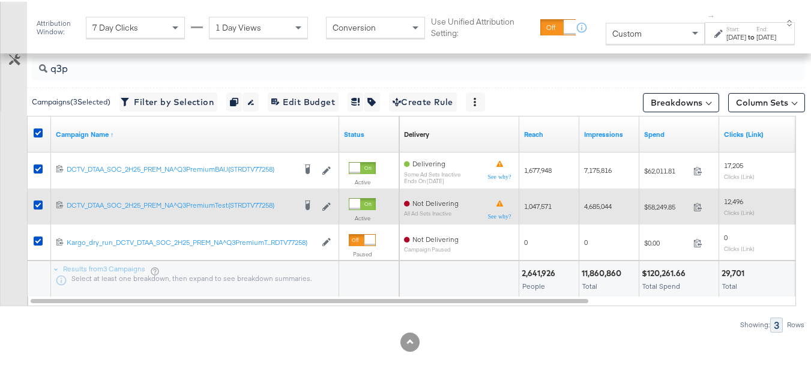
click at [529, 206] on span "1,047,571" at bounding box center [538, 204] width 28 height 9
copy span "1,047,571"
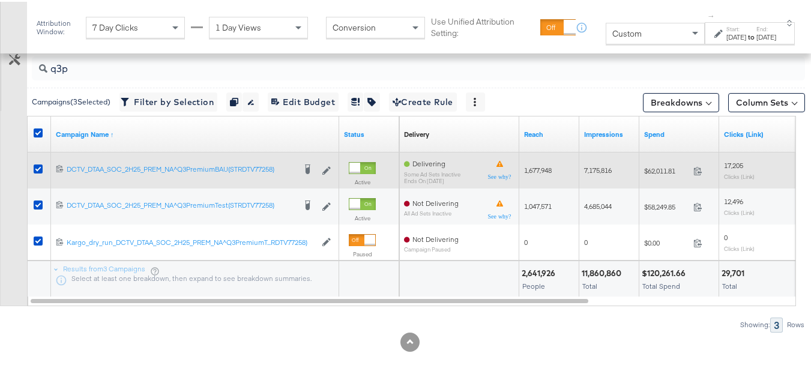
click at [590, 167] on span "7,175,816" at bounding box center [598, 168] width 28 height 9
copy span "7,175,816"
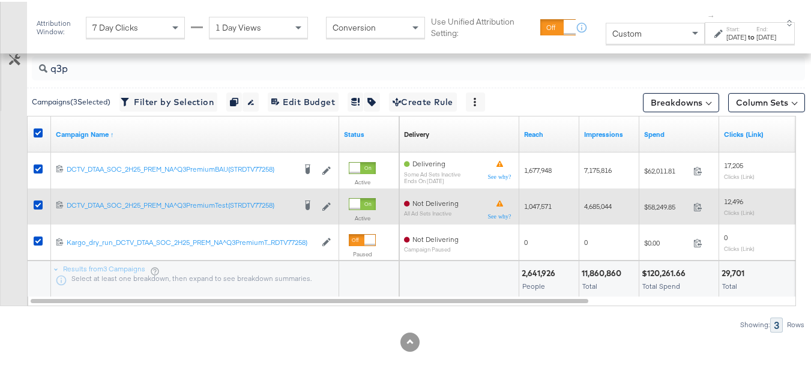
click at [604, 203] on span "4,685,044" at bounding box center [598, 204] width 28 height 9
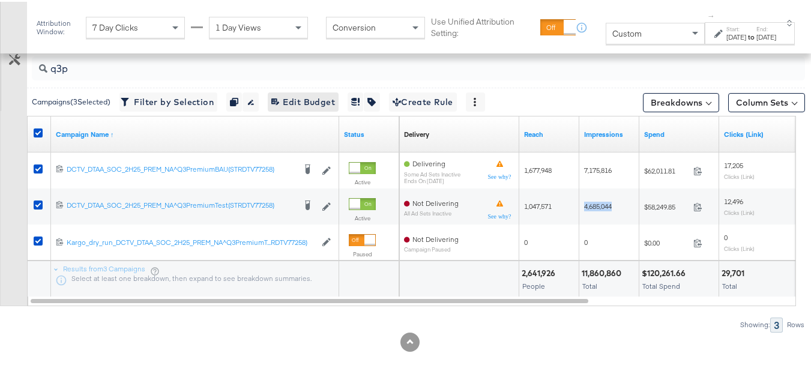
copy span "4,685,044"
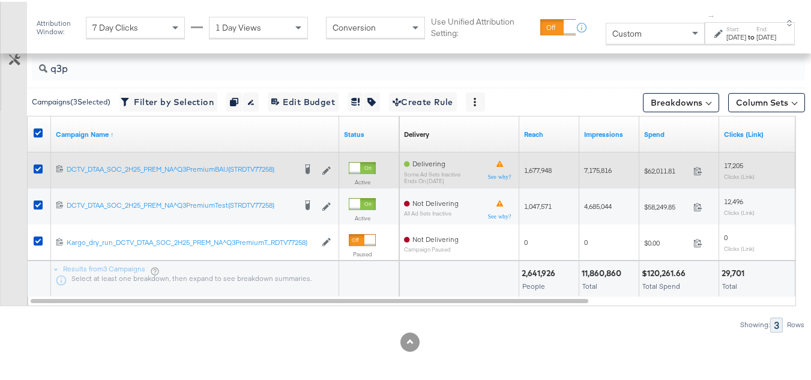
click at [729, 167] on span "17,205" at bounding box center [733, 163] width 19 height 9
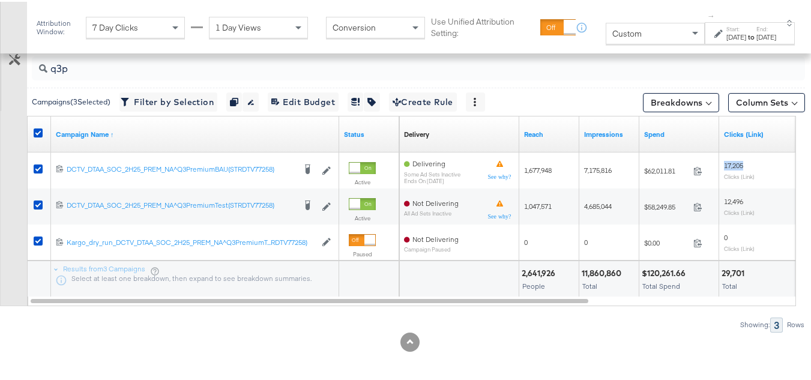
drag, startPoint x: 729, startPoint y: 166, endPoint x: 652, endPoint y: 151, distance: 78.4
click at [652, 151] on div "Campaign Name ↑ Status Delivery Sorting Unavailable Reach Impressions Spend Cli…" at bounding box center [412, 205] width 769 height 180
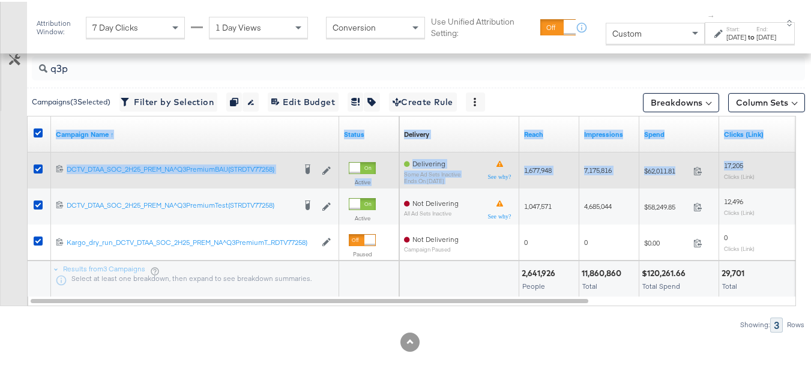
copy div "Campaign Name ↑ Status Delivery Sorting Unavailable Reach Impressions Spend Cli…"
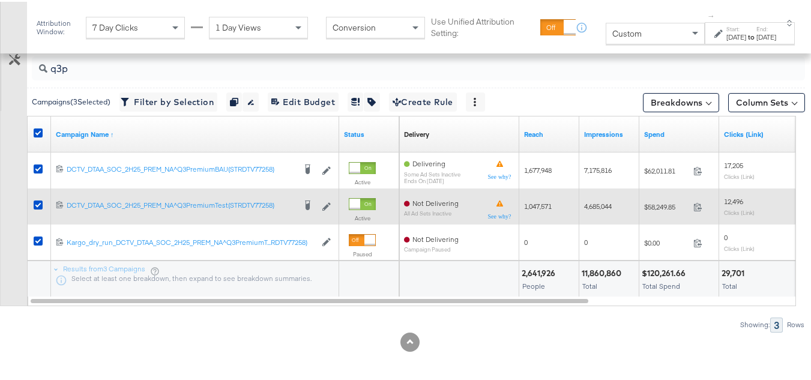
click at [757, 194] on div "12,496 Clicks (Link)" at bounding box center [779, 204] width 120 height 28
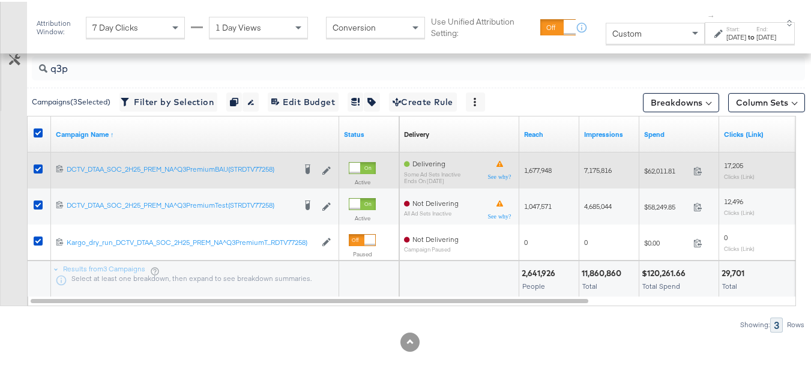
click at [718, 160] on div "$62,011.81 62011.81" at bounding box center [679, 169] width 80 height 19
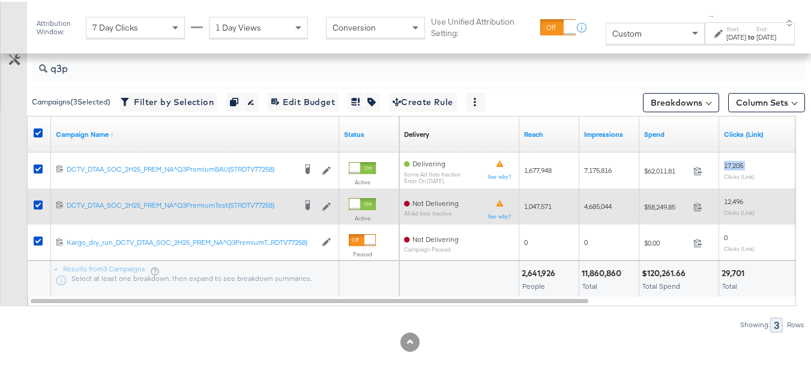
copy span "17,205"
click at [716, 199] on div "$58,249.85 58249.85" at bounding box center [679, 205] width 80 height 19
click at [723, 197] on div "12,496 Clicks (Link)" at bounding box center [779, 204] width 120 height 28
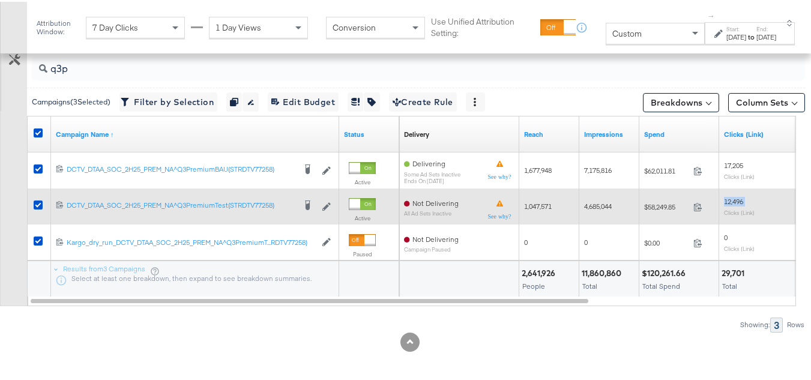
copy span "12,496"
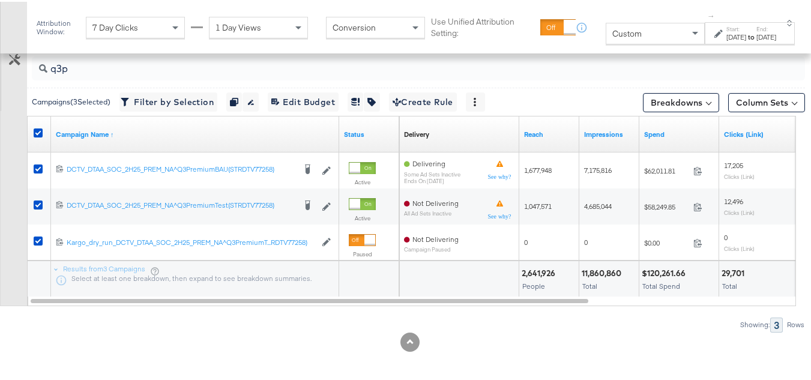
click at [493, 271] on div at bounding box center [460, 275] width 111 height 11
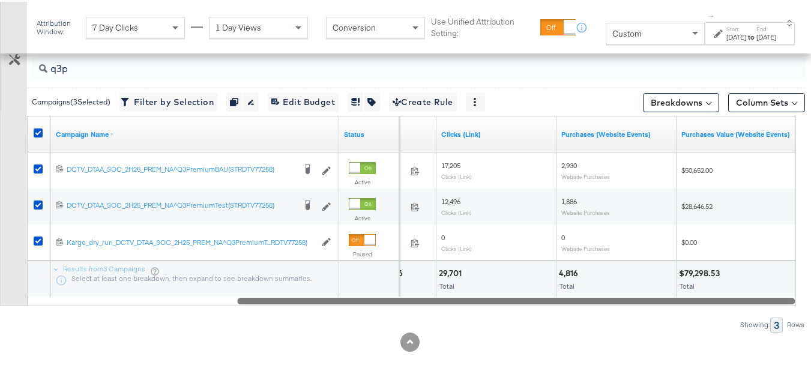
drag, startPoint x: 502, startPoint y: 296, endPoint x: 755, endPoint y: 299, distance: 252.7
click at [760, 304] on div "Campaign Name ↑ Status Spend Clicks (Link) Purchases (Website Events) Purchases…" at bounding box center [411, 209] width 769 height 190
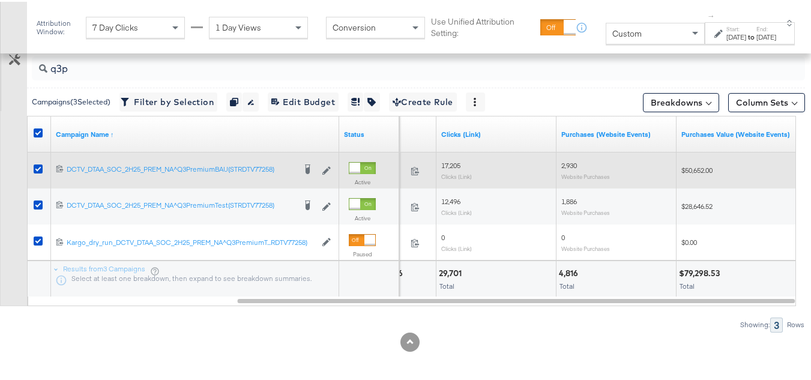
click at [574, 161] on span "2,930" at bounding box center [569, 163] width 16 height 9
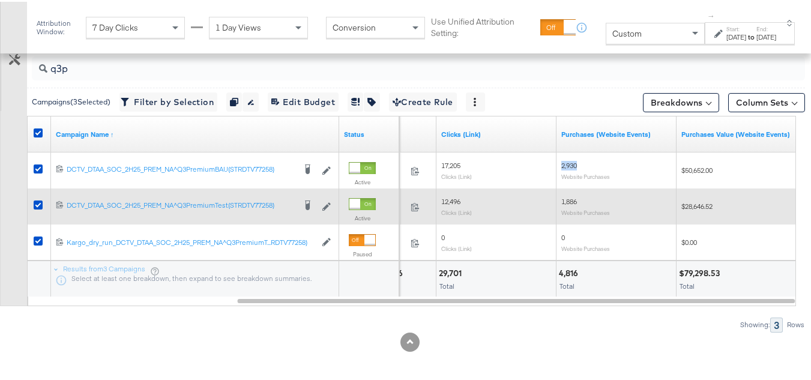
copy span "2,930"
click at [571, 199] on span "1,886" at bounding box center [569, 199] width 16 height 9
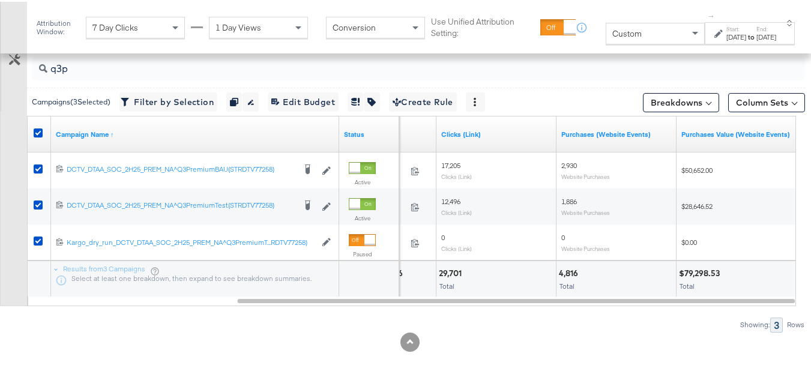
click at [698, 295] on div "$79,298.53 Total" at bounding box center [735, 277] width 119 height 36
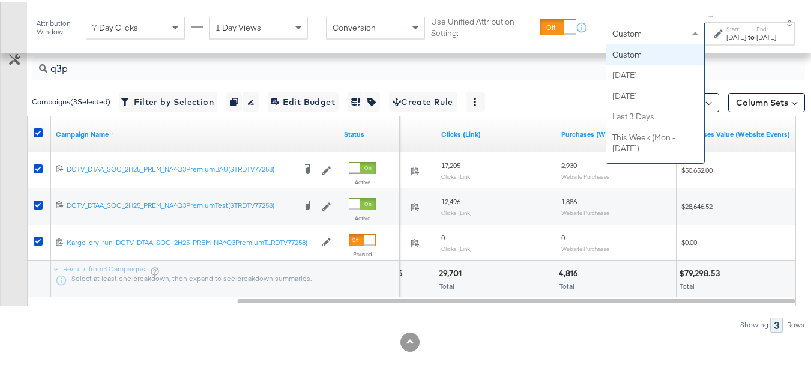
click at [622, 31] on div "Custom" at bounding box center [655, 32] width 98 height 20
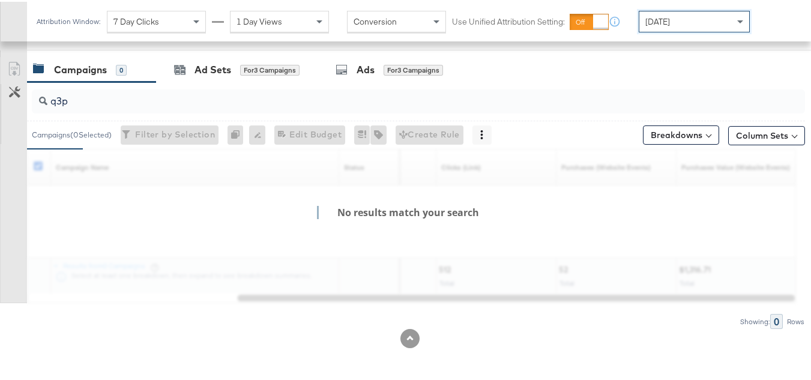
scroll to position [528, 0]
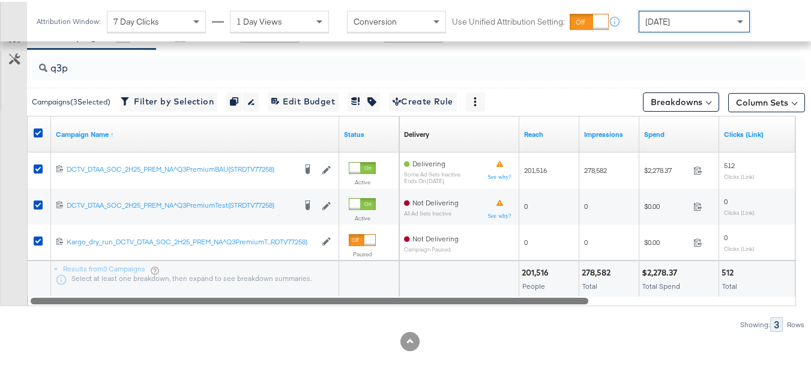
drag, startPoint x: 570, startPoint y: 301, endPoint x: 344, endPoint y: 301, distance: 225.6
click at [344, 301] on div at bounding box center [310, 298] width 558 height 10
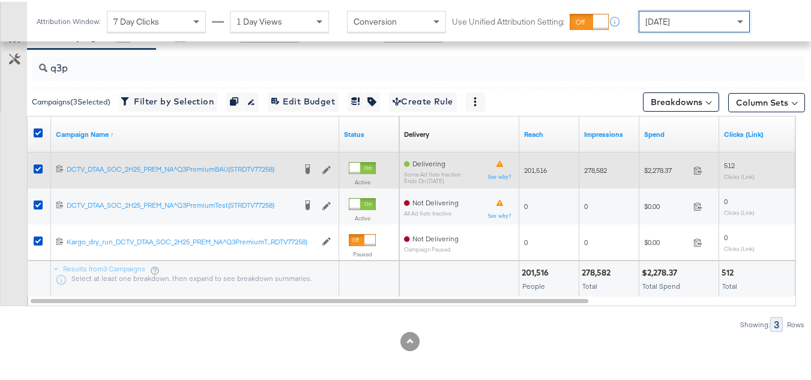
click at [667, 170] on span "$2,278.37" at bounding box center [666, 168] width 44 height 9
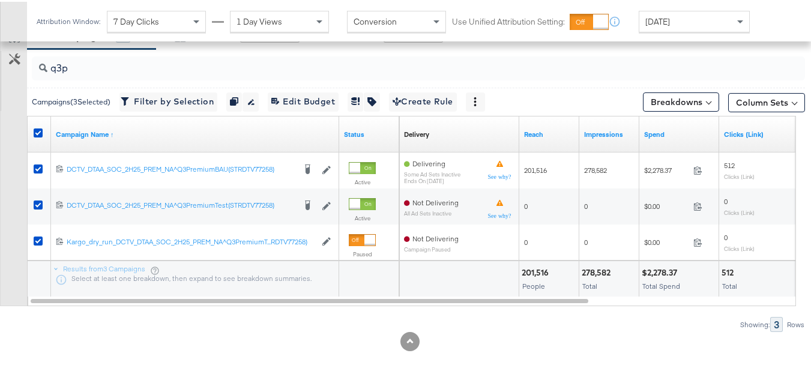
click at [668, 341] on div at bounding box center [410, 339] width 820 height 19
click at [591, 314] on div "q3p Campaigns ( 3 Selected) Filter by Selection Filter 3 campaigns Duplicate 3 …" at bounding box center [402, 188] width 805 height 283
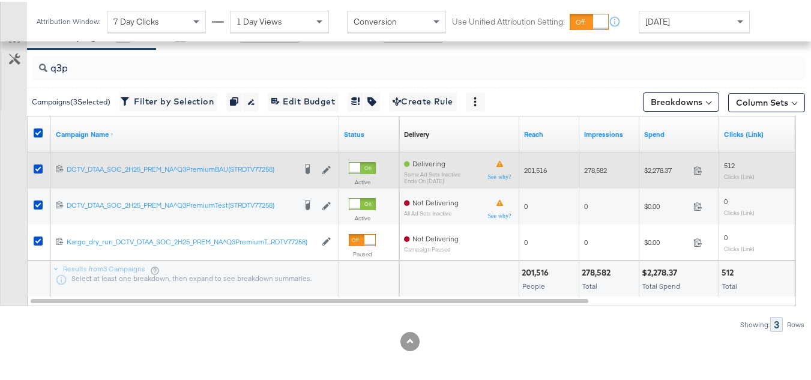
click at [659, 166] on span "$2,278.37" at bounding box center [666, 168] width 44 height 9
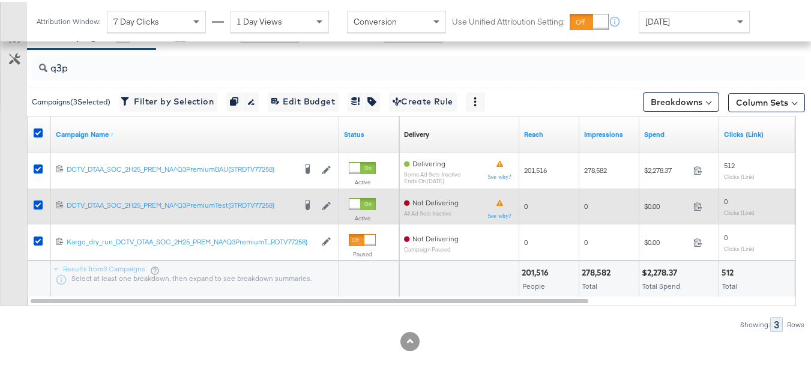
click at [655, 203] on span "$0.00" at bounding box center [666, 204] width 44 height 9
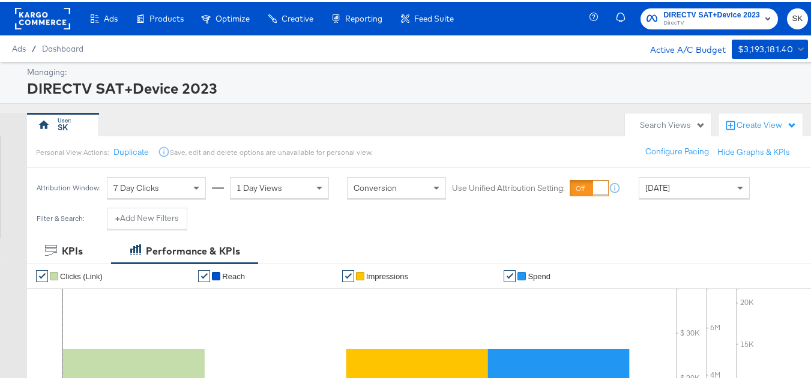
scroll to position [531, 0]
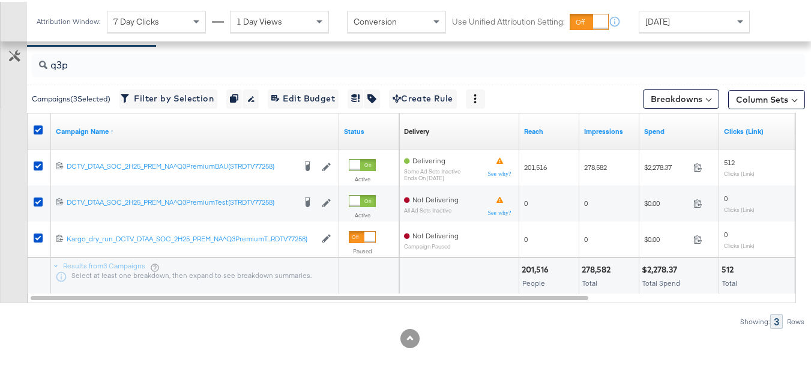
click at [700, 370] on div "KPIs Performance & KPIs Customize KPIs ✔ Clicks (Link) ✔ Reach ✔ Impressions ✔ …" at bounding box center [410, 42] width 820 height 673
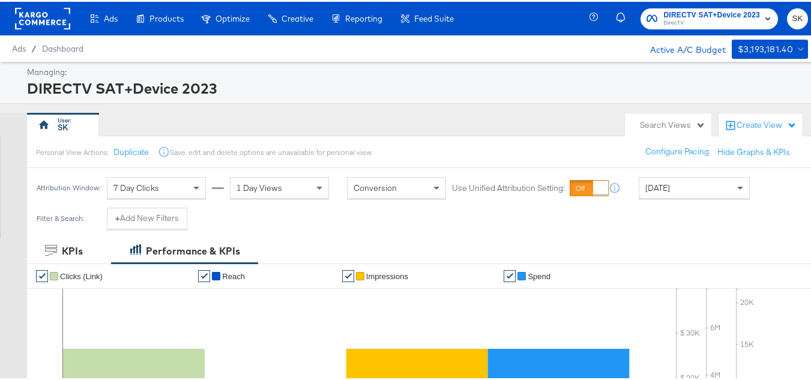
click at [22, 12] on rect at bounding box center [42, 17] width 55 height 22
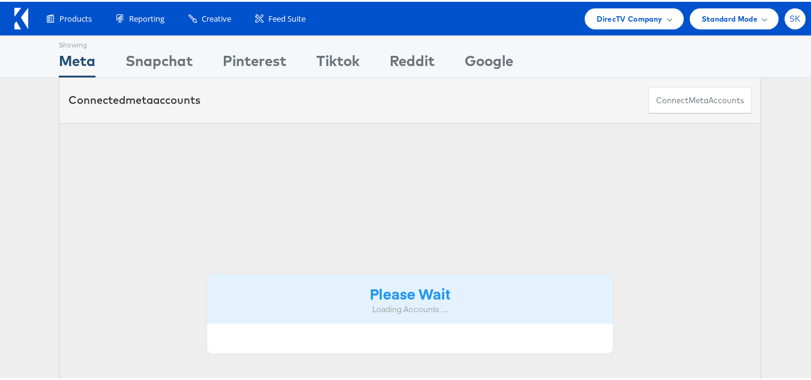
click at [789, 17] on span "SK" at bounding box center [794, 17] width 11 height 8
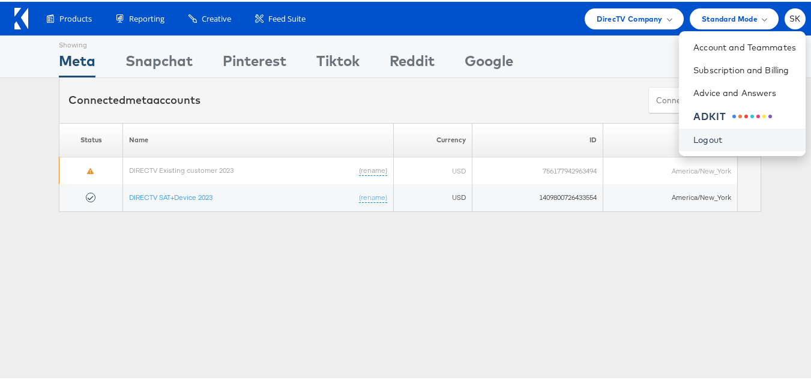
click at [693, 136] on link "Logout" at bounding box center [744, 138] width 103 height 12
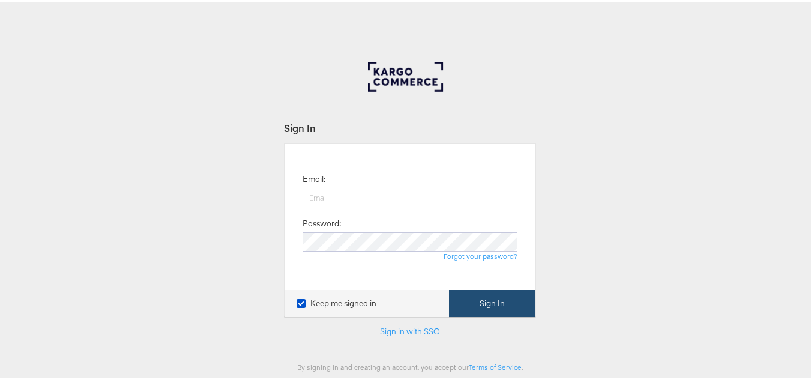
type input "[PERSON_NAME][EMAIL_ADDRESS][DOMAIN_NAME]"
click at [494, 290] on button "Sign In" at bounding box center [492, 301] width 86 height 27
